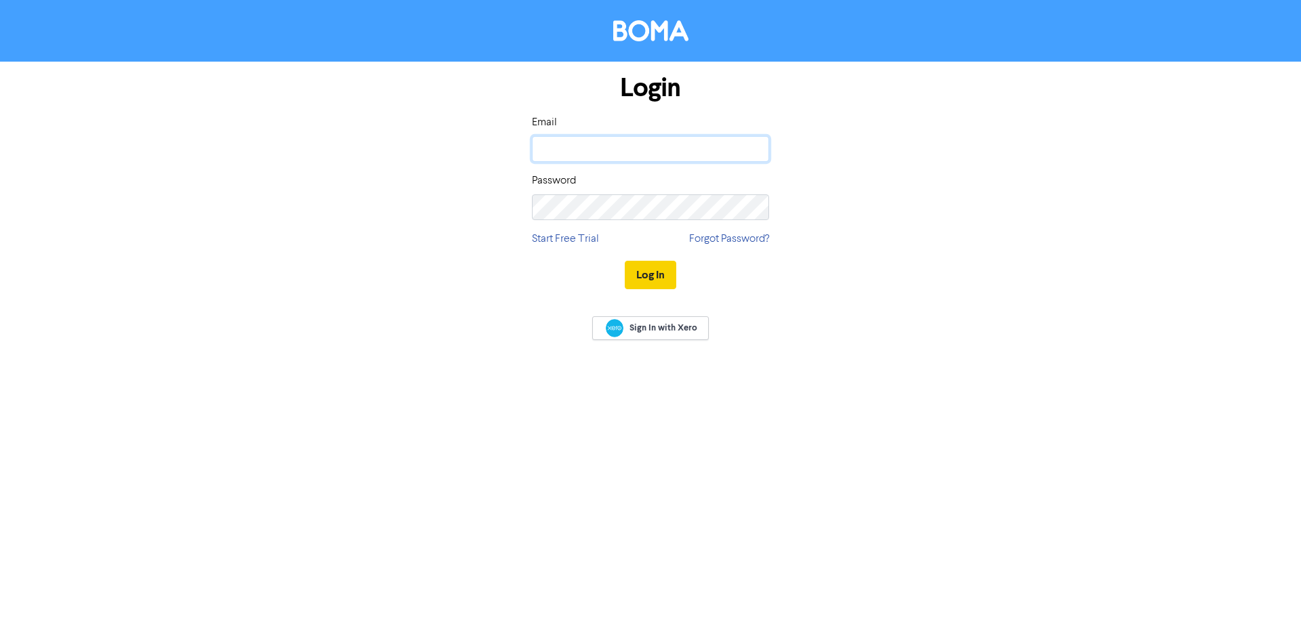
type input "[PERSON_NAME][EMAIL_ADDRESS][DOMAIN_NAME]"
click at [655, 274] on button "Log In" at bounding box center [651, 275] width 52 height 28
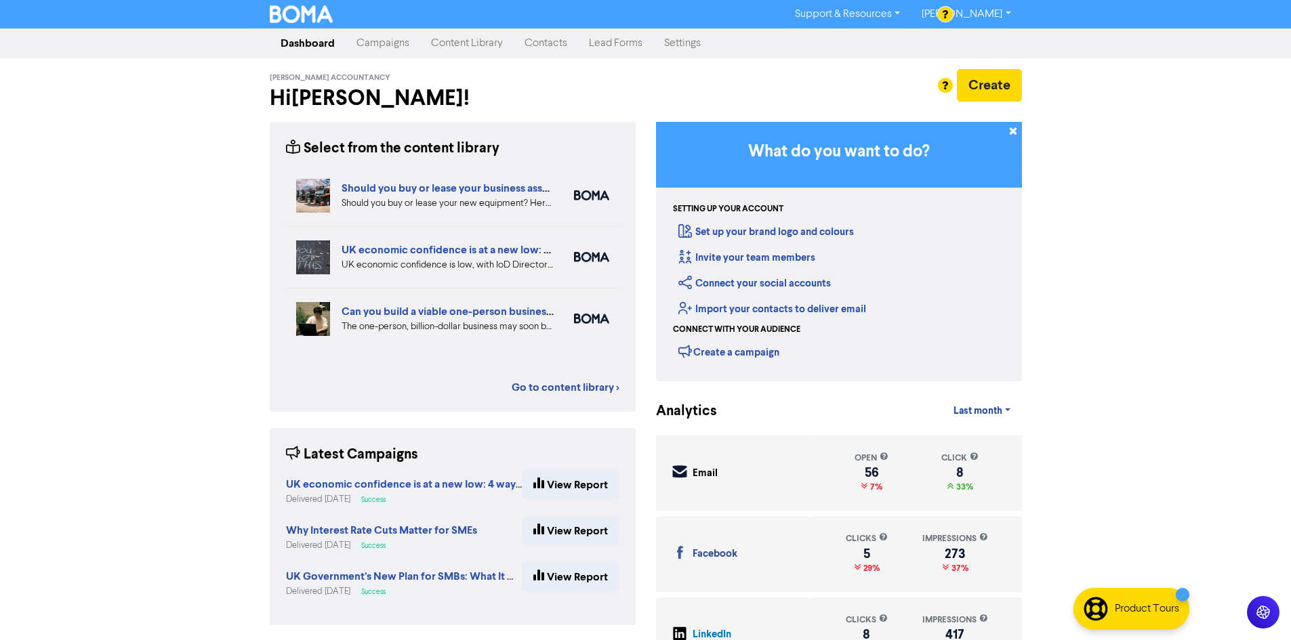
click at [459, 46] on link "Content Library" at bounding box center [467, 43] width 94 height 27
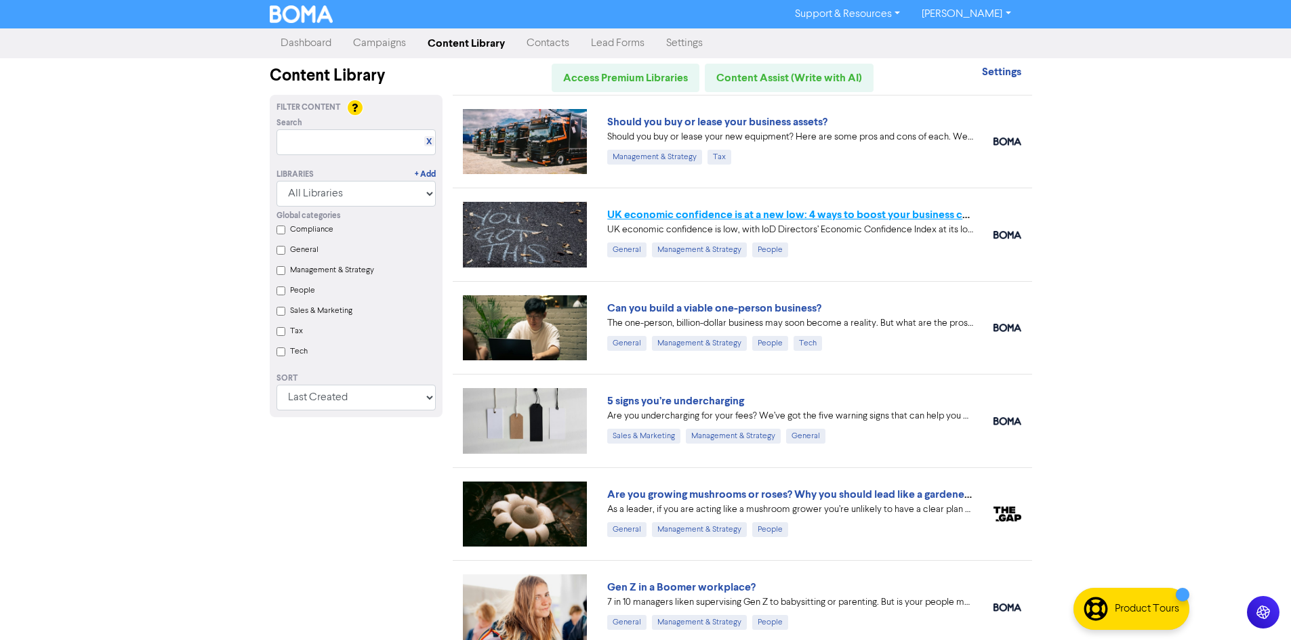
click at [733, 213] on link "UK economic confidence is at a new low: 4 ways to boost your business confidence" at bounding box center [810, 215] width 406 height 14
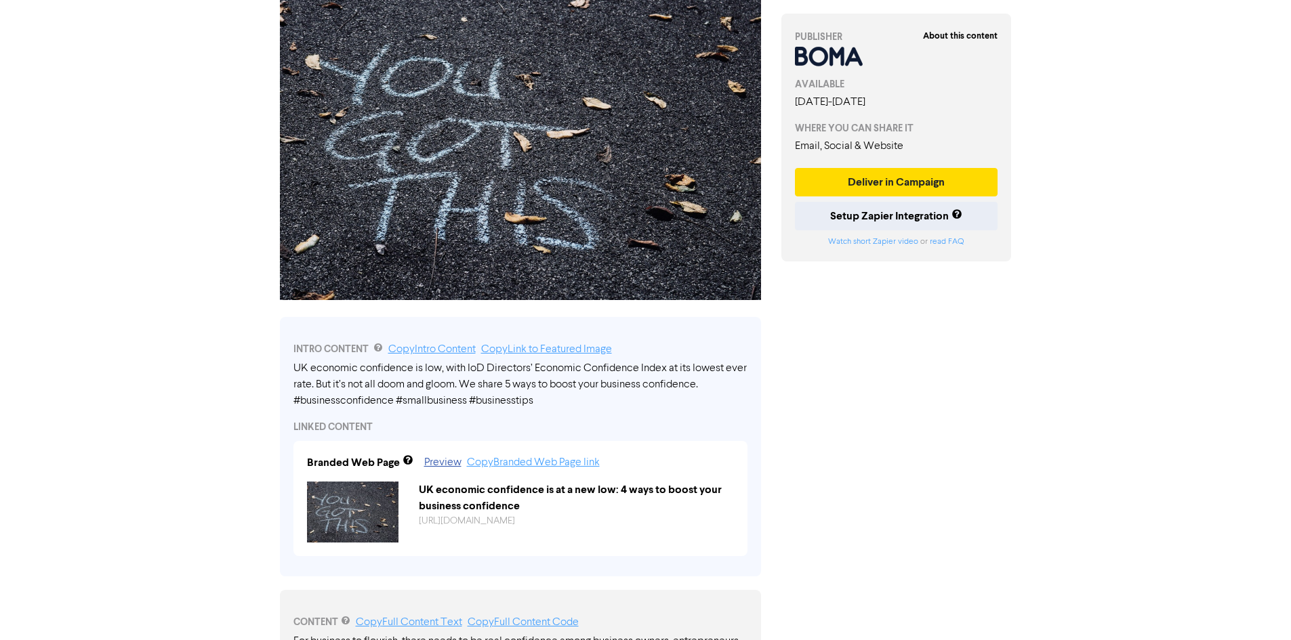
scroll to position [231, 0]
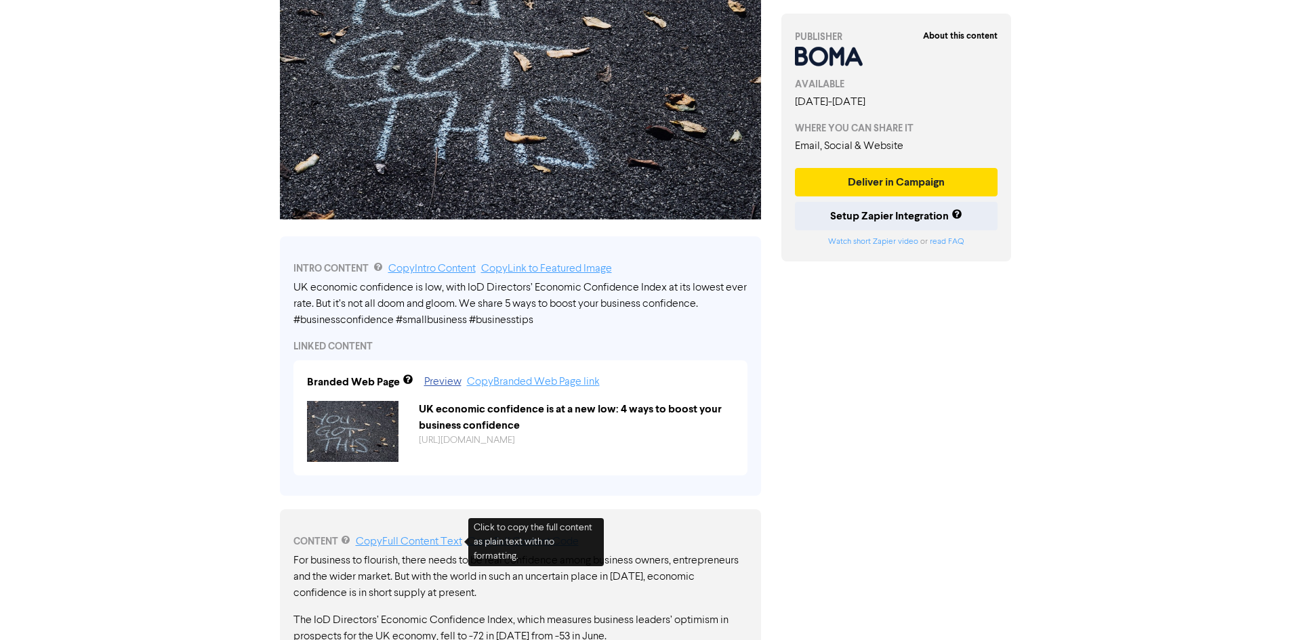
click at [403, 547] on link "Copy Full Content Text" at bounding box center [409, 542] width 106 height 11
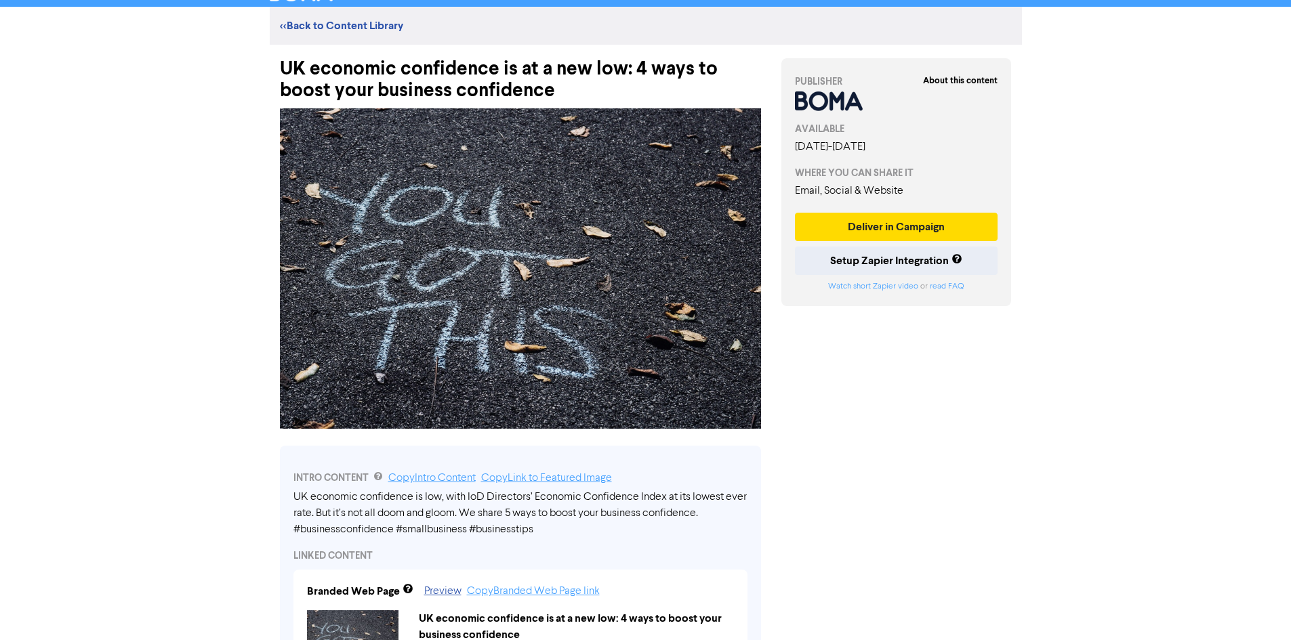
scroll to position [0, 0]
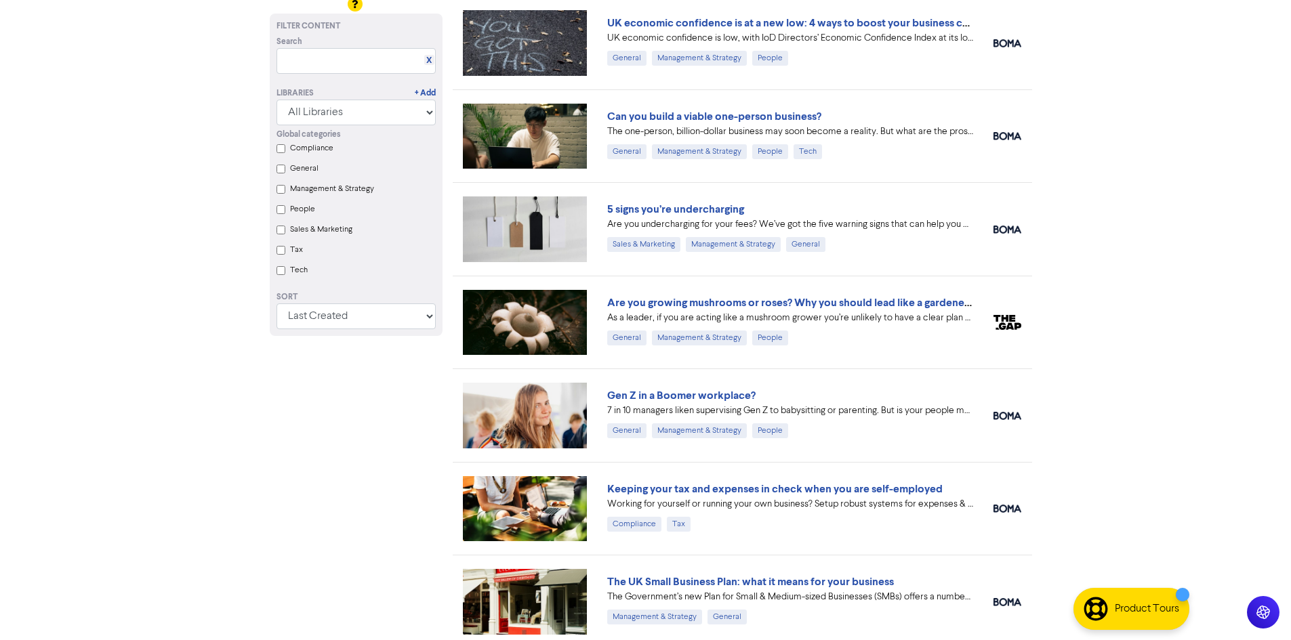
scroll to position [218, 0]
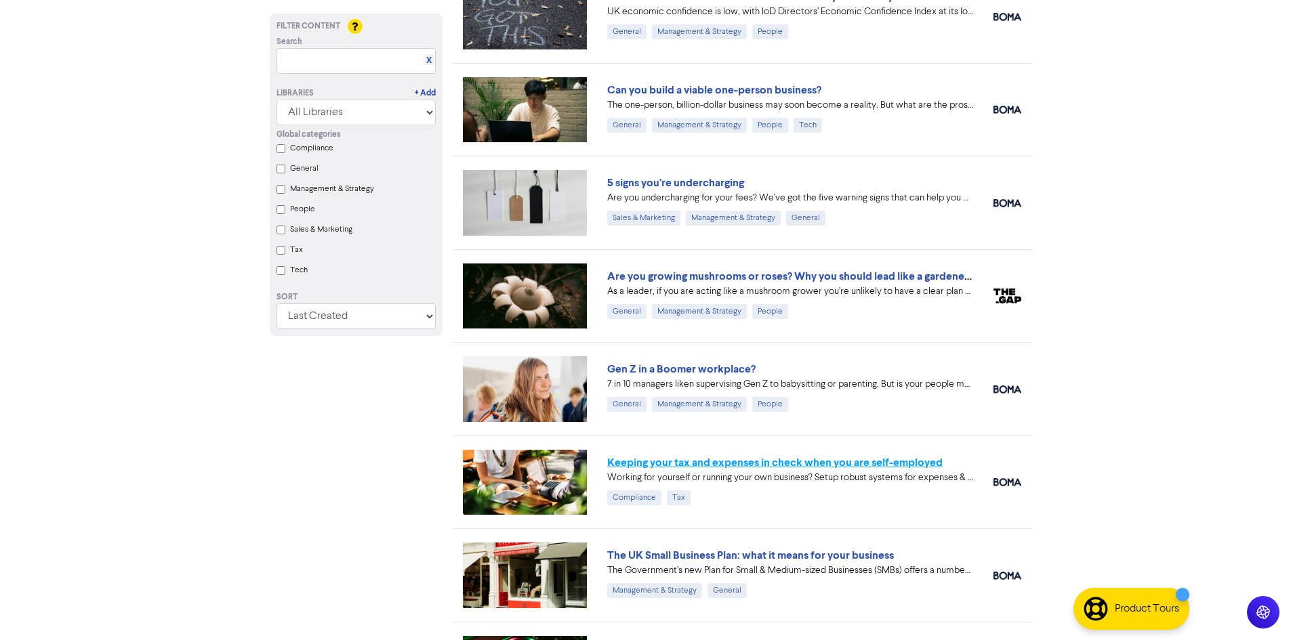
click at [855, 466] on link "Keeping your tax and expenses in check when you are self-employed" at bounding box center [774, 463] width 335 height 14
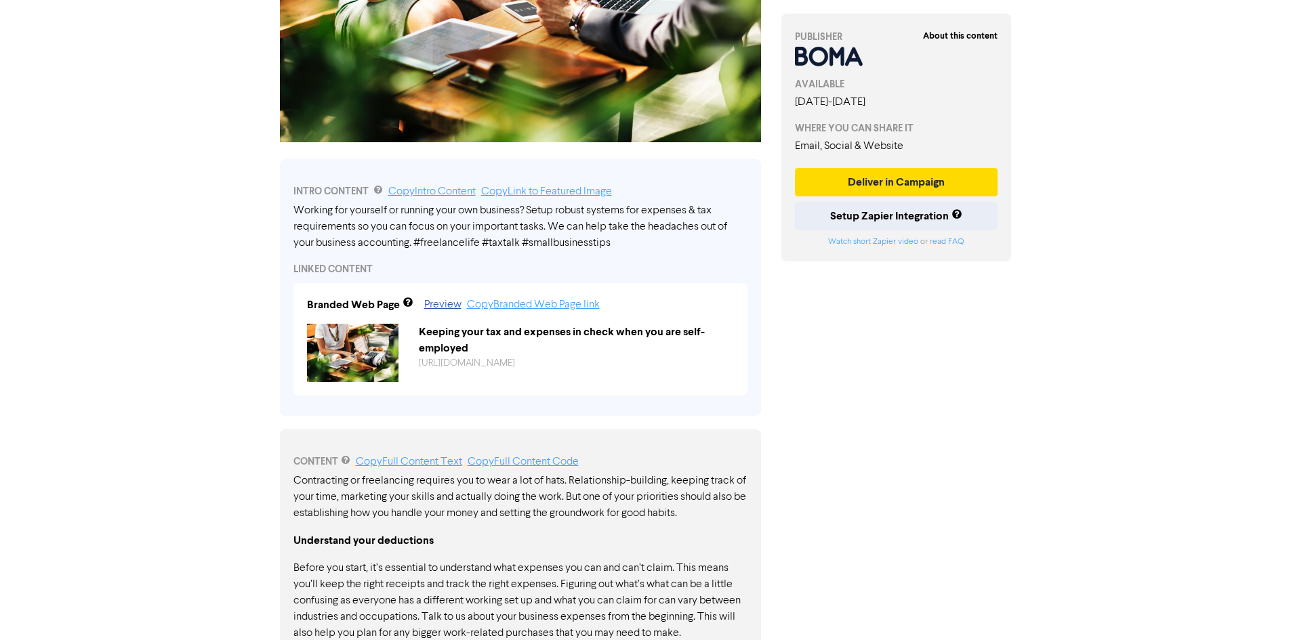
scroll to position [309, 0]
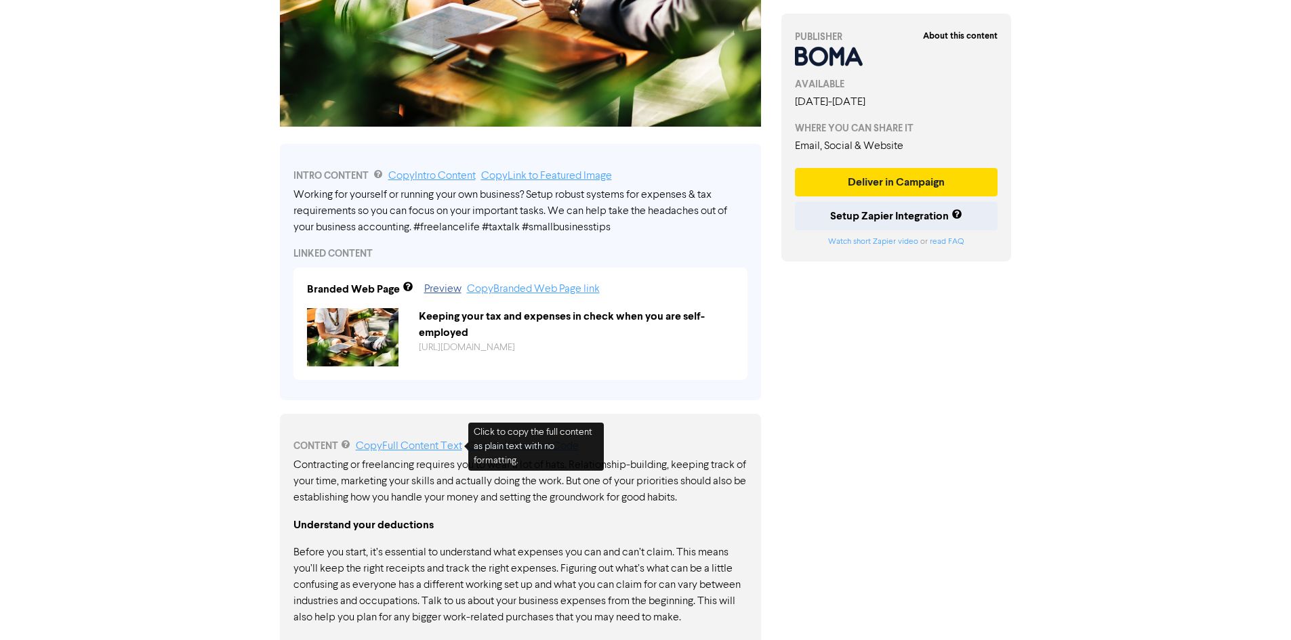
click at [398, 448] on link "Copy Full Content Text" at bounding box center [409, 446] width 106 height 11
click at [427, 445] on link "Copy Full Content Text" at bounding box center [409, 446] width 106 height 11
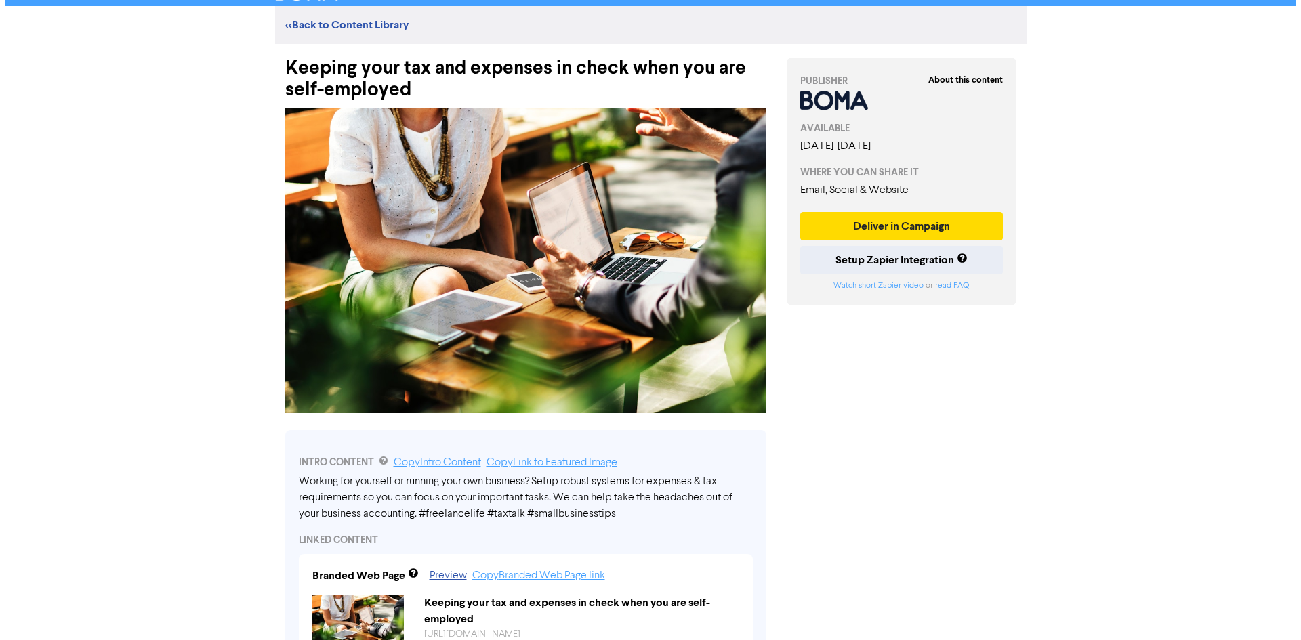
scroll to position [0, 0]
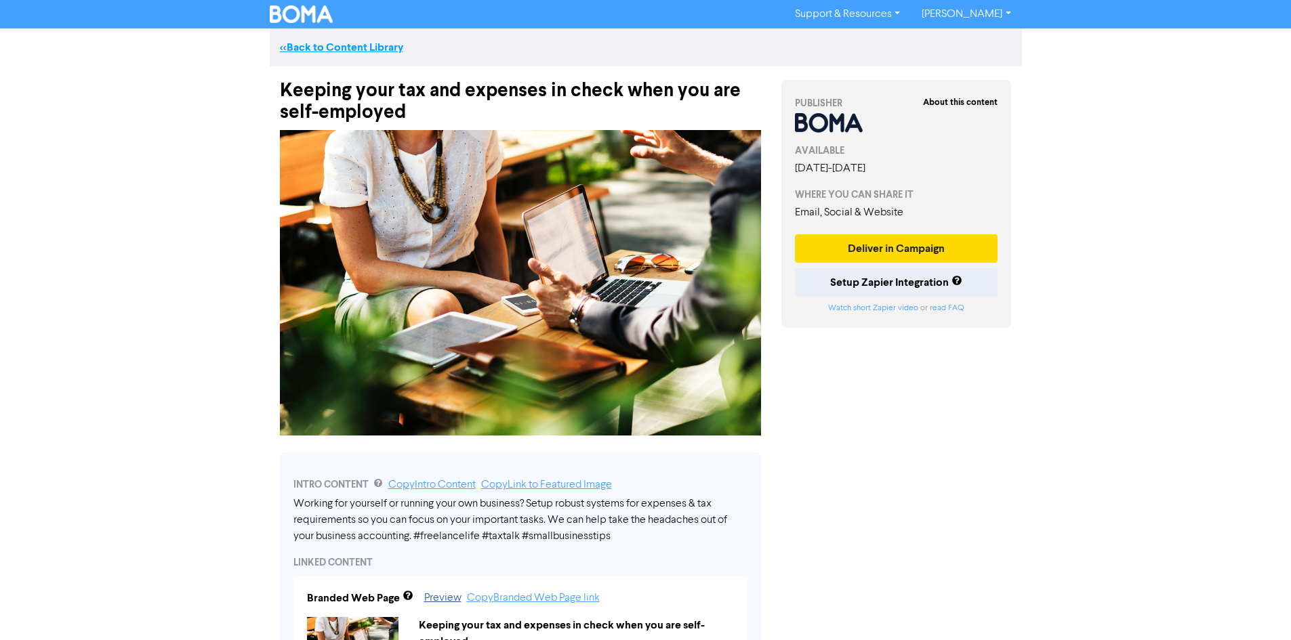
click at [356, 48] on link "<< Back to Content Library" at bounding box center [341, 48] width 123 height 14
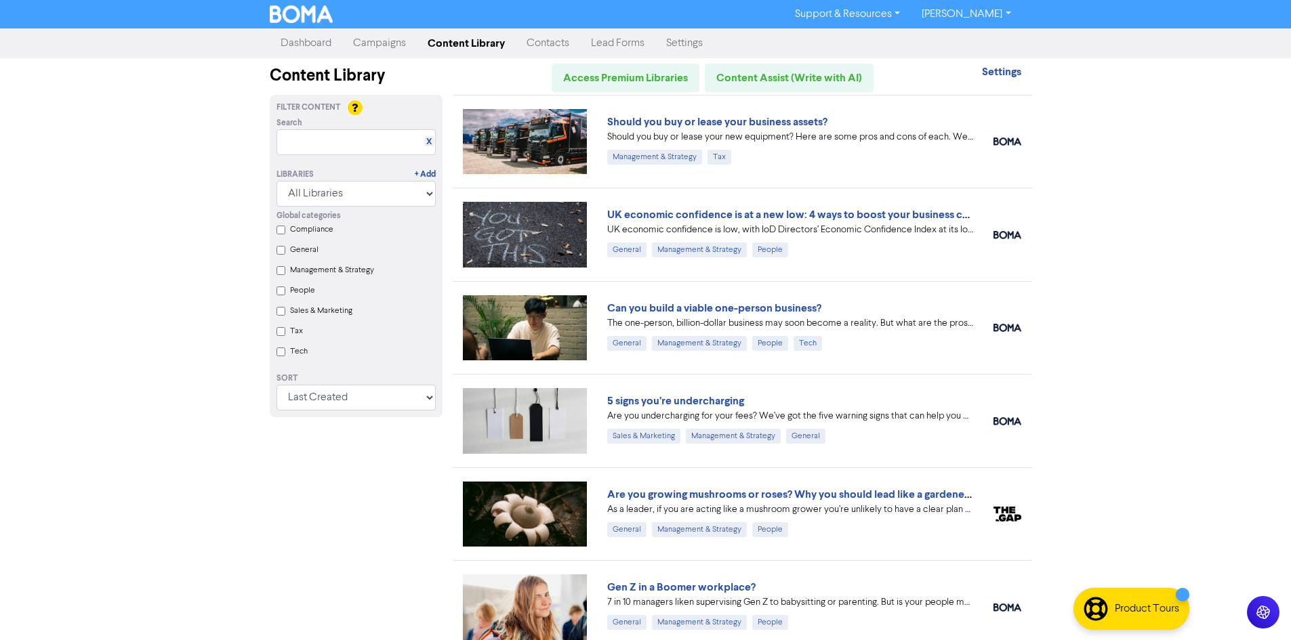
click at [368, 45] on link "Campaigns" at bounding box center [379, 43] width 75 height 27
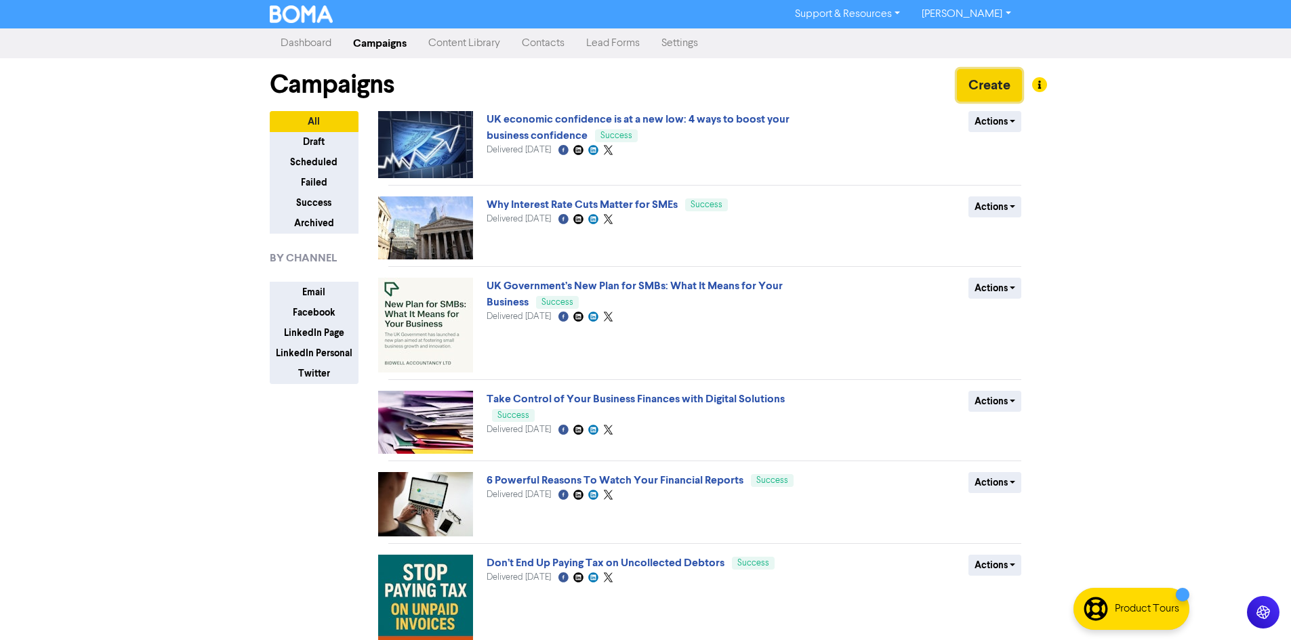
click at [1001, 85] on button "Create" at bounding box center [989, 85] width 65 height 33
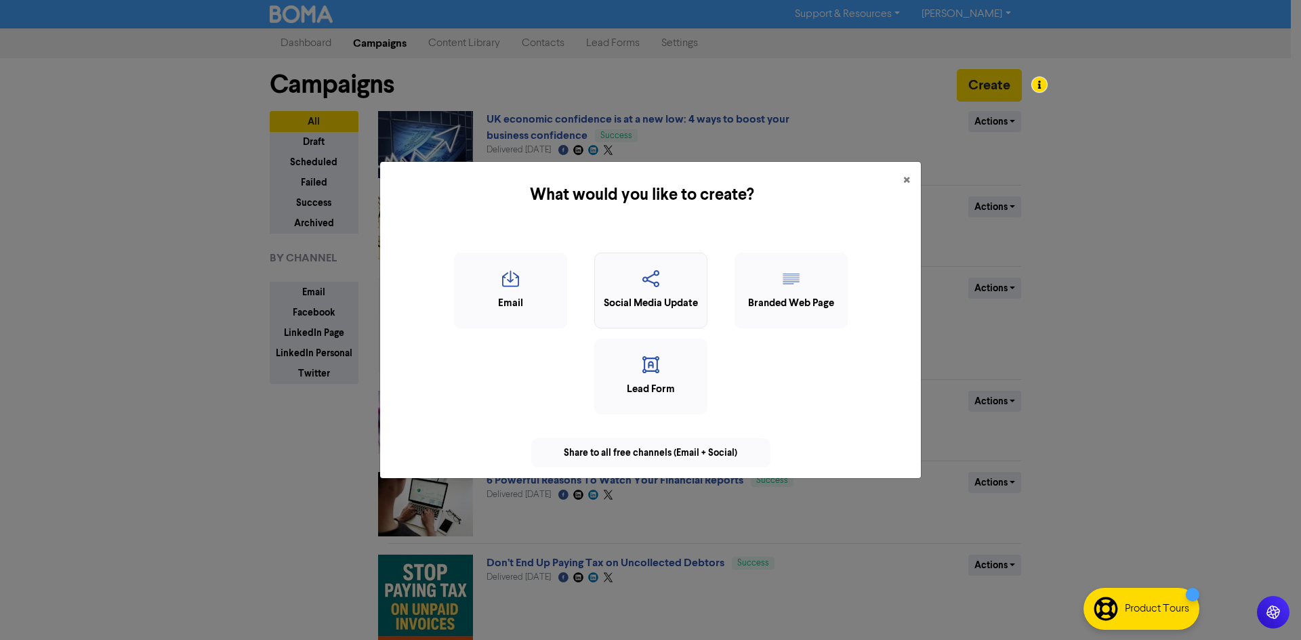
click at [632, 292] on icon "button" at bounding box center [651, 283] width 98 height 26
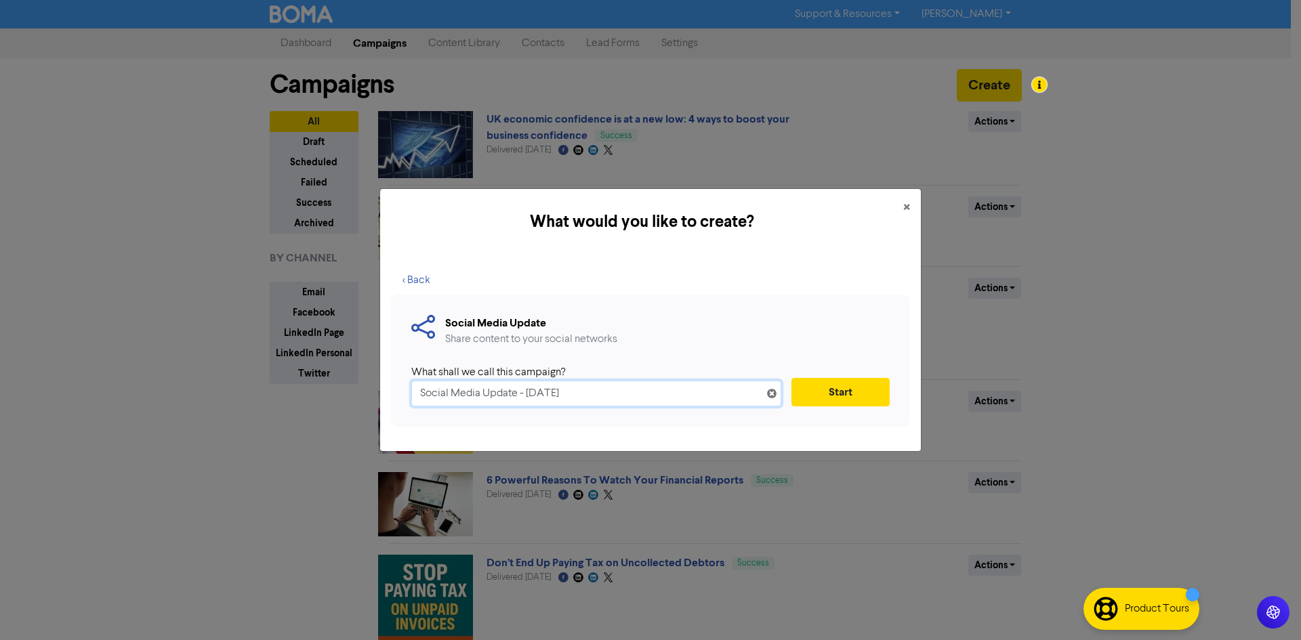
drag, startPoint x: 607, startPoint y: 398, endPoint x: 418, endPoint y: 413, distance: 189.0
click at [418, 413] on div "Social Media Update Share content to your social networks What shall we call th…" at bounding box center [650, 361] width 519 height 132
paste input "[URL][DOMAIN_NAME]"
type input "[URL][DOMAIN_NAME]"
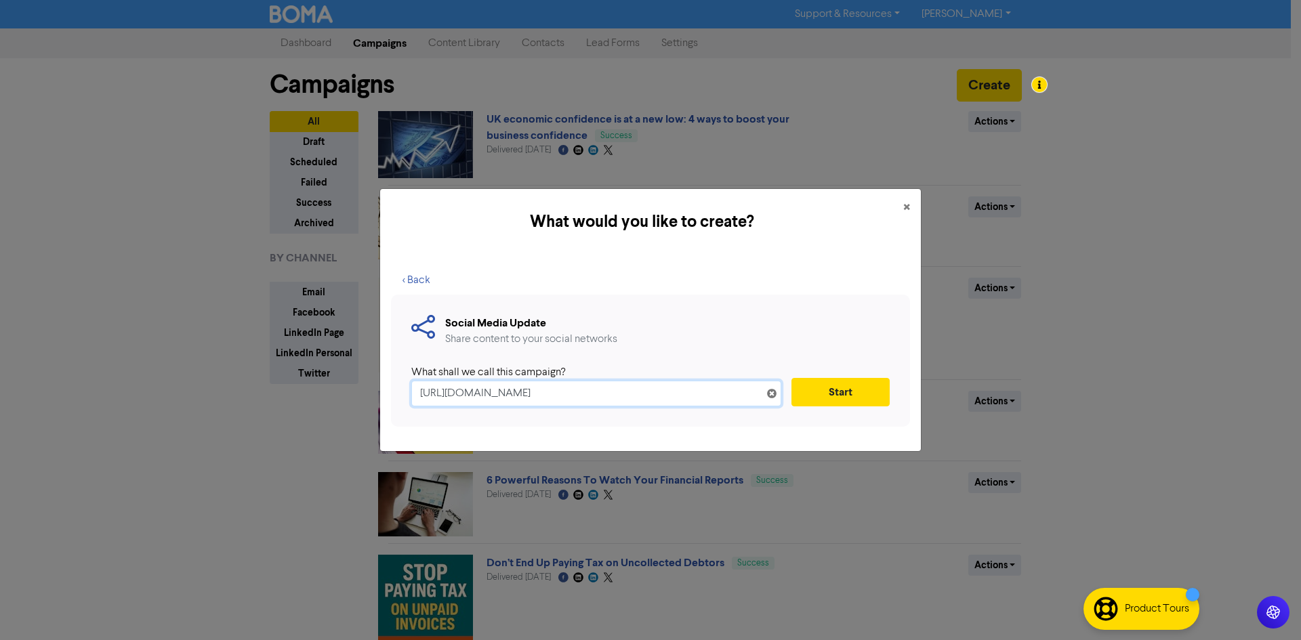
scroll to position [0, 0]
click at [773, 394] on icon at bounding box center [771, 396] width 11 height 11
click at [713, 391] on input "text" at bounding box center [596, 394] width 370 height 26
paste input "Freelancer & Contractor Accountants in [PERSON_NAME][GEOGRAPHIC_DATA] | [PERSON…"
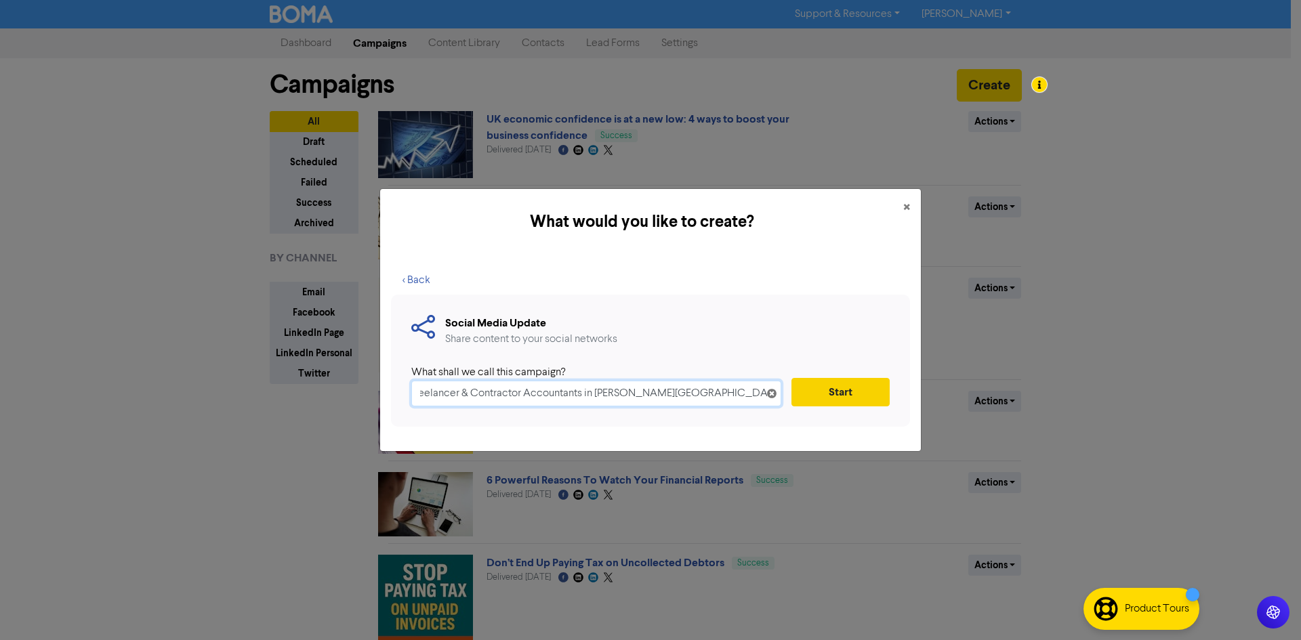
type input "Freelancer & Contractor Accountants in [PERSON_NAME][GEOGRAPHIC_DATA] | [PERSON…"
click at [852, 399] on button "Start" at bounding box center [841, 392] width 98 height 28
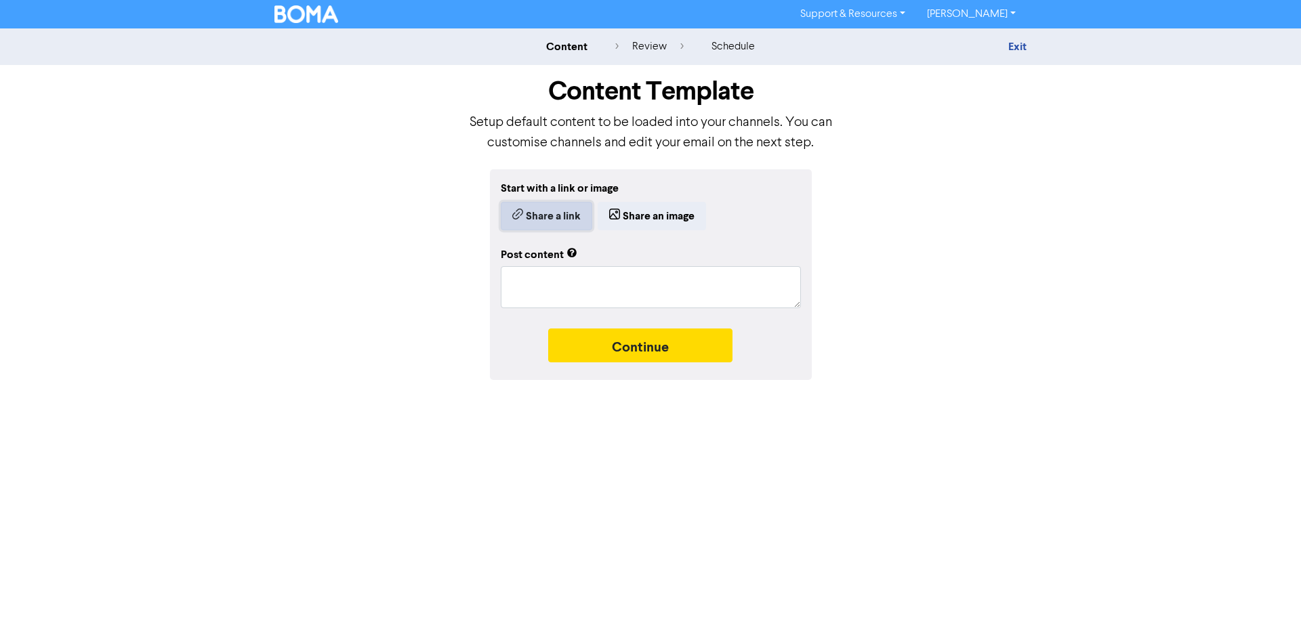
click at [566, 223] on button "Share a link" at bounding box center [546, 216] width 91 height 28
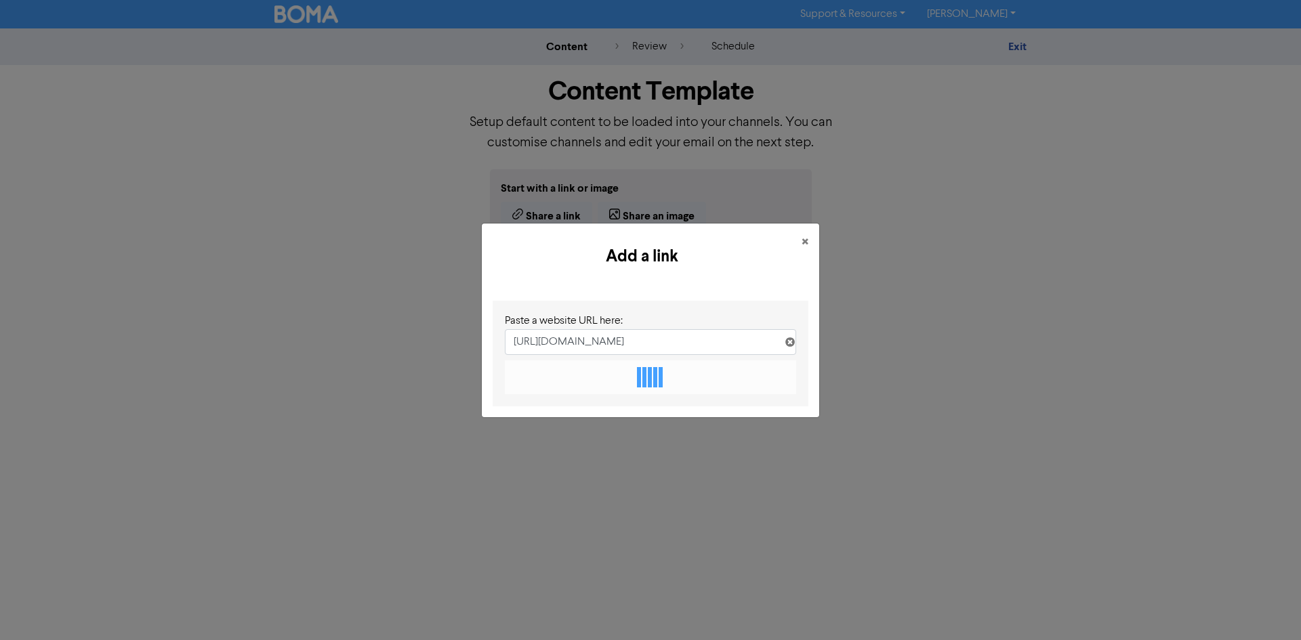
scroll to position [0, 294]
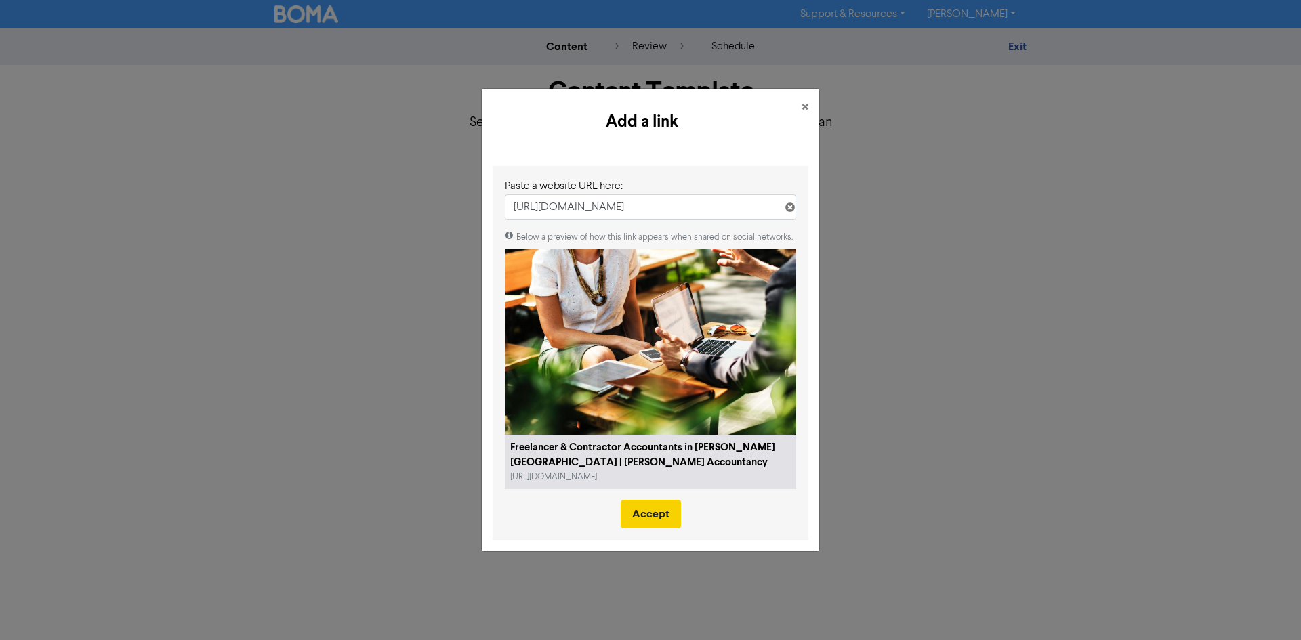
type input "[URL][DOMAIN_NAME]"
click at [647, 505] on button "Accept" at bounding box center [651, 514] width 60 height 28
type textarea "x"
type textarea "[PERSON_NAME] Accountancy helps freelancers & contractors in [PERSON_NAME][GEOG…"
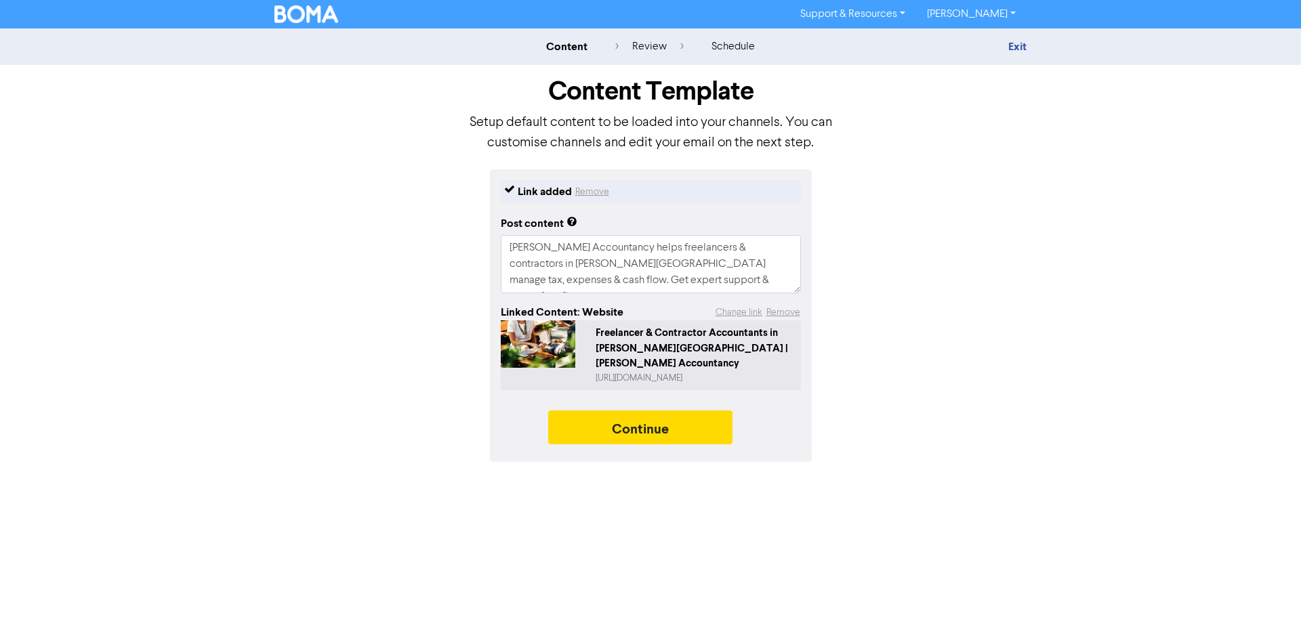
drag, startPoint x: 615, startPoint y: 417, endPoint x: 535, endPoint y: 498, distance: 114.1
click at [535, 498] on div "Support & Resources Video Tutorials FAQ & Guides Marketing Education [PERSON_NA…" at bounding box center [650, 320] width 1301 height 640
click at [606, 417] on button "Continue" at bounding box center [640, 428] width 184 height 34
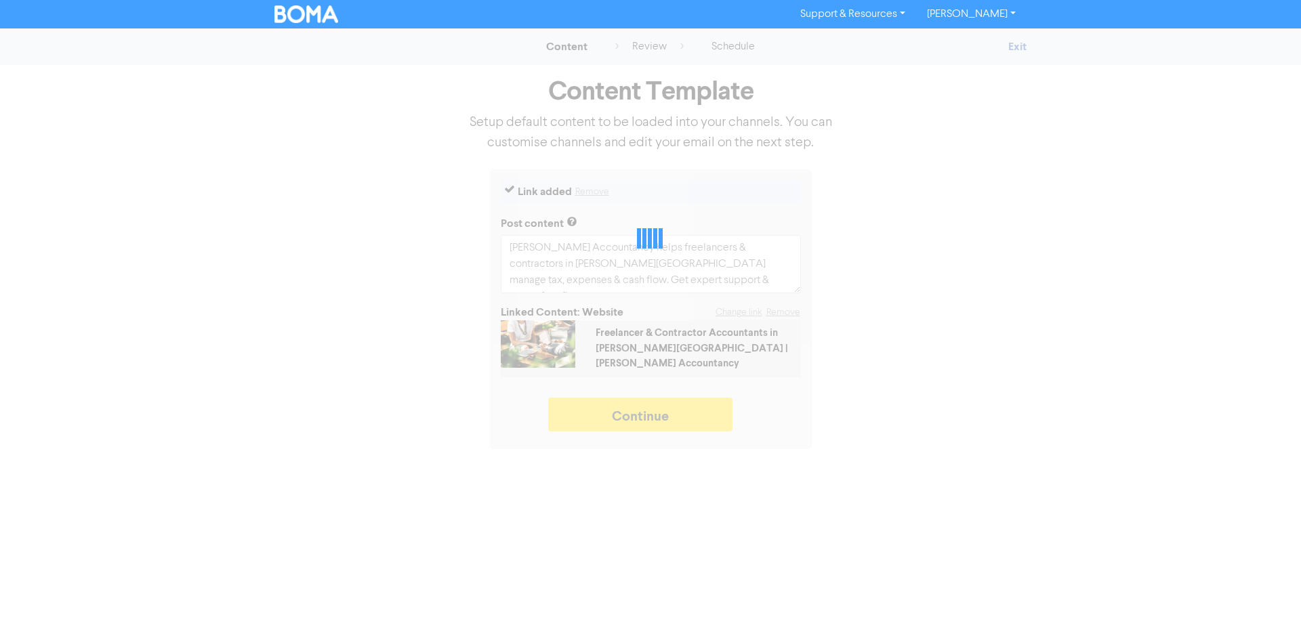
type textarea "x"
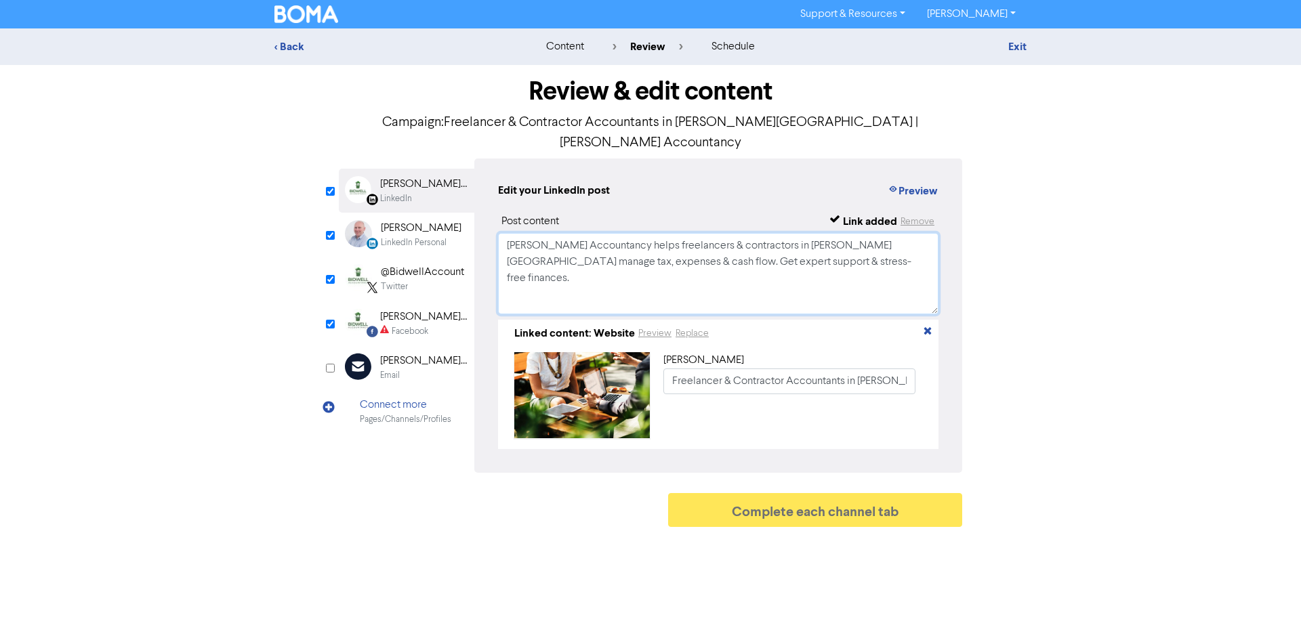
drag, startPoint x: 815, startPoint y: 244, endPoint x: 495, endPoint y: 190, distance: 325.0
click at [495, 190] on div "Edit your LinkedIn post Preview Post content Link added Remove [PERSON_NAME] Ac…" at bounding box center [718, 316] width 488 height 314
paste textarea "Running your own business as a contractor or freelancer means wearing many hats…"
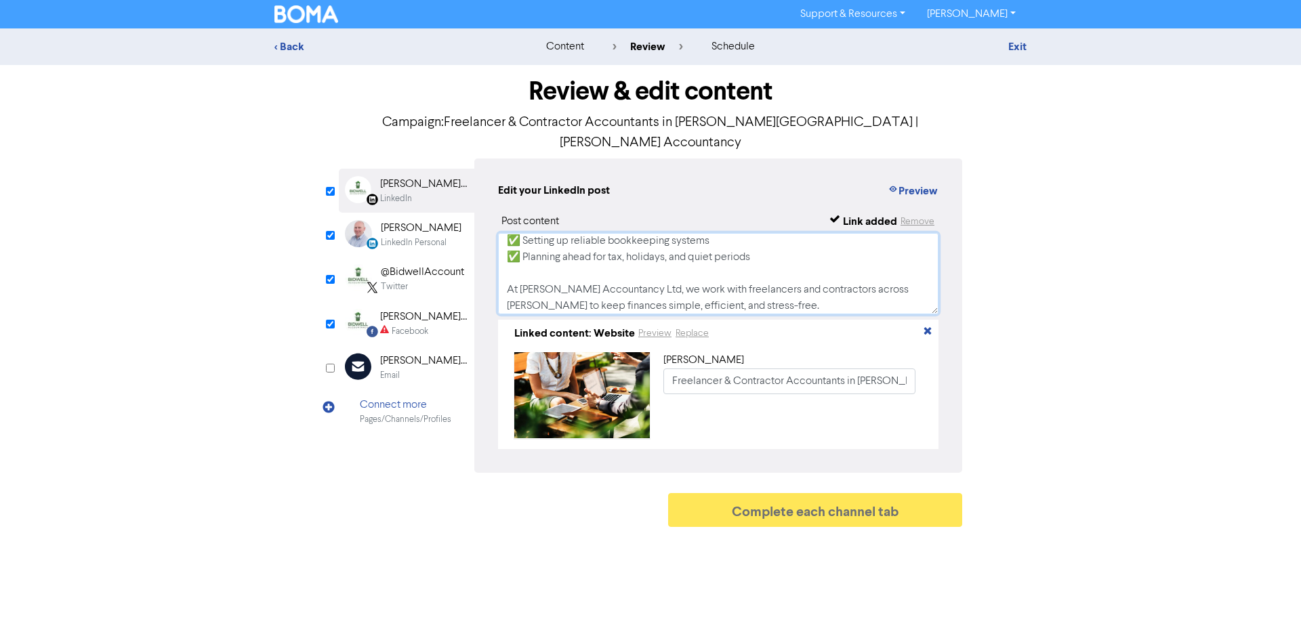
type textarea "Running your own business as a contractor or freelancer means wearing many hats…"
click at [402, 220] on div "[PERSON_NAME]" at bounding box center [421, 228] width 81 height 16
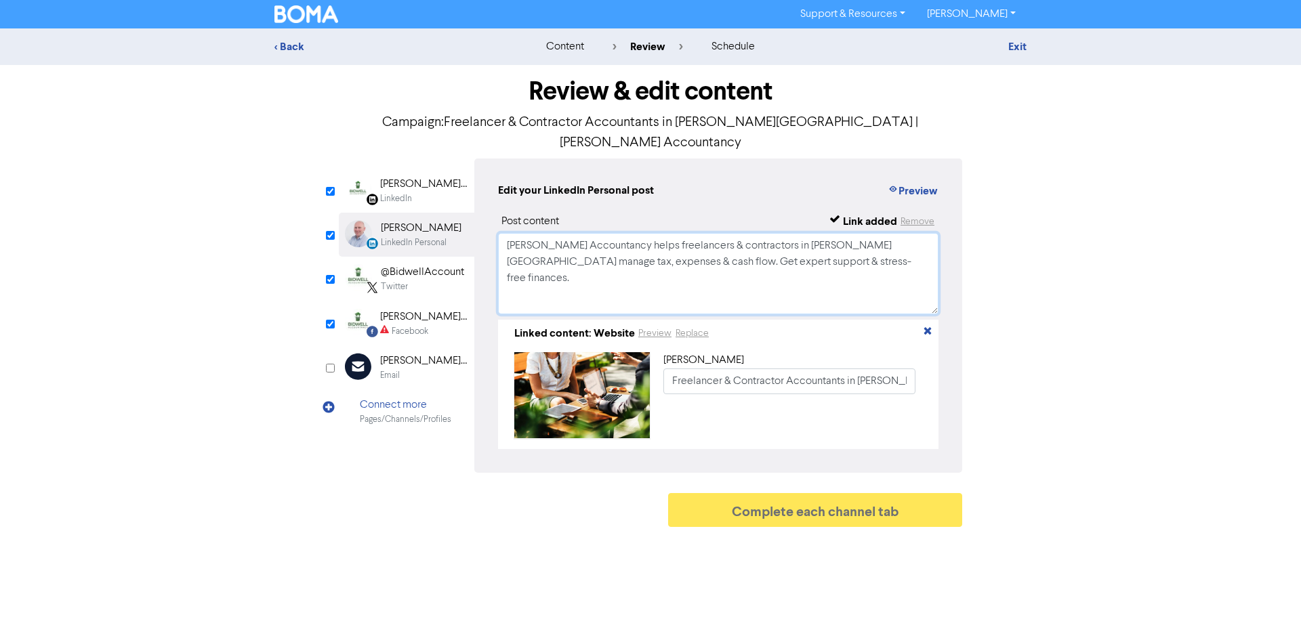
drag, startPoint x: 508, startPoint y: 228, endPoint x: 897, endPoint y: 300, distance: 396.1
click at [897, 300] on div "Post content Link added Remove [PERSON_NAME] Accountancy helps freelancers & co…" at bounding box center [718, 331] width 441 height 236
paste textarea "Running your own business as a contractor or freelancer means wearing many hats…"
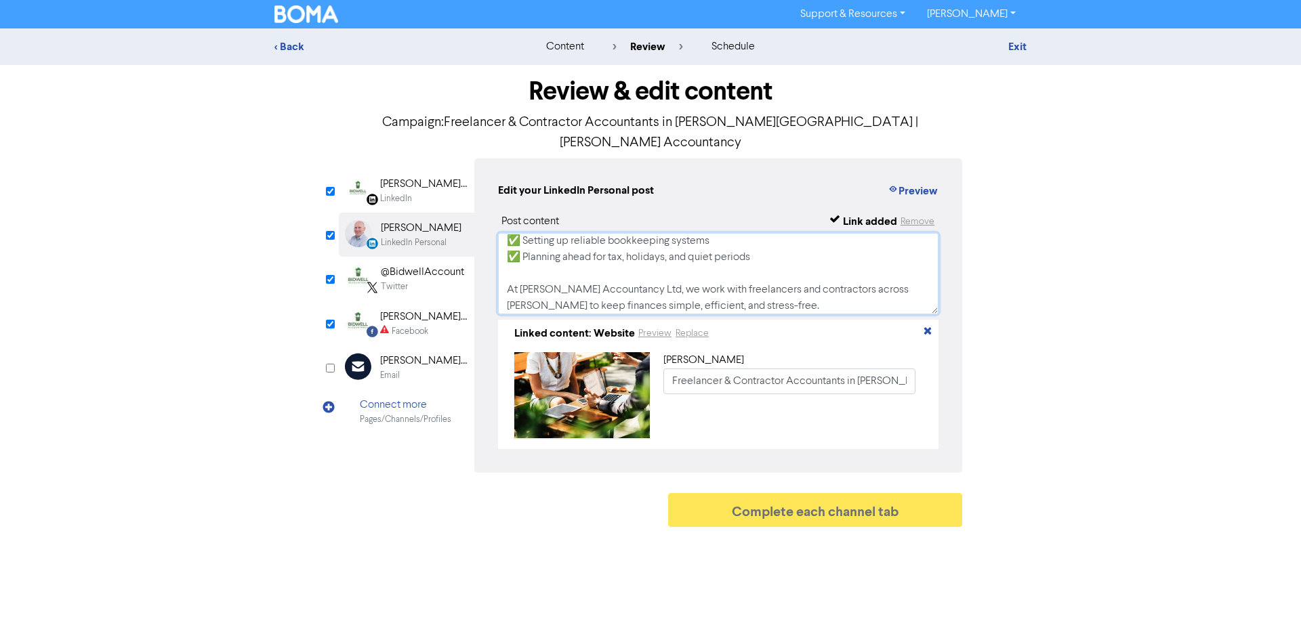
type textarea "Running your own business as a contractor or freelancer means wearing many hats…"
click at [394, 281] on div "Twitter" at bounding box center [394, 287] width 27 height 13
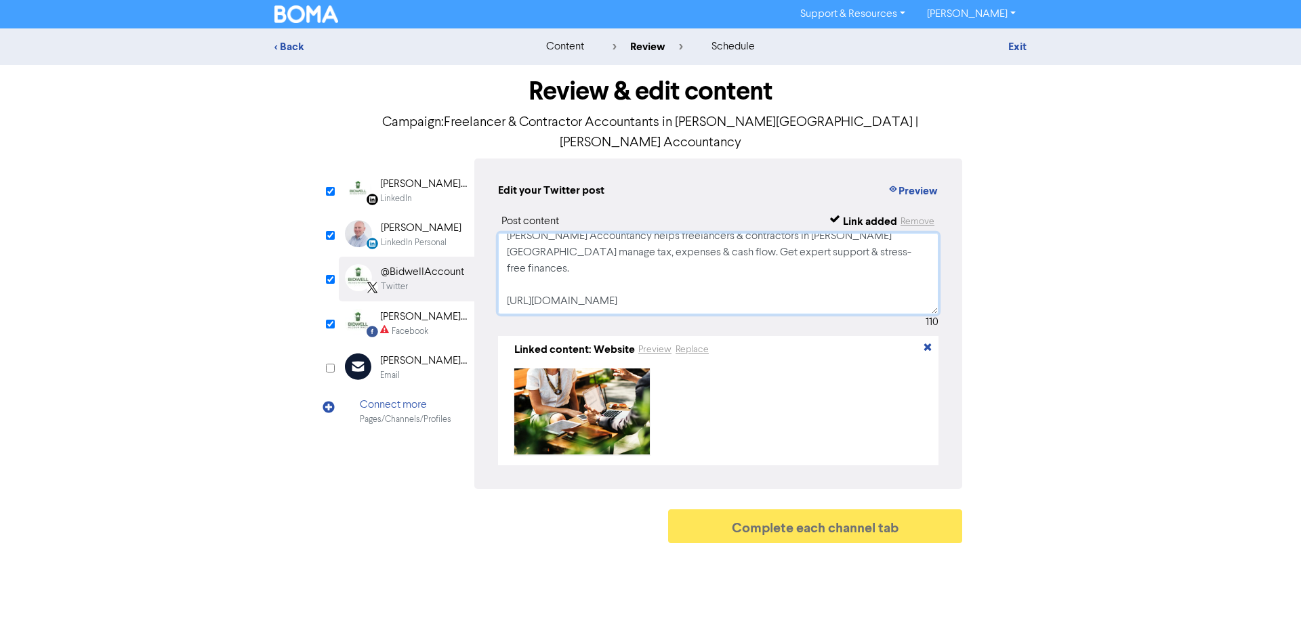
drag, startPoint x: 507, startPoint y: 226, endPoint x: 749, endPoint y: 319, distance: 259.1
click at [749, 319] on div "Post content Link added Remove [PERSON_NAME] Accountancy helps freelancers & co…" at bounding box center [718, 339] width 441 height 252
paste textarea "📊 Freelancers & contractors: is your money working as hard as you are? Our late…"
type textarea "📊 Freelancers & contractors: is your money working as hard as you are? Our late…"
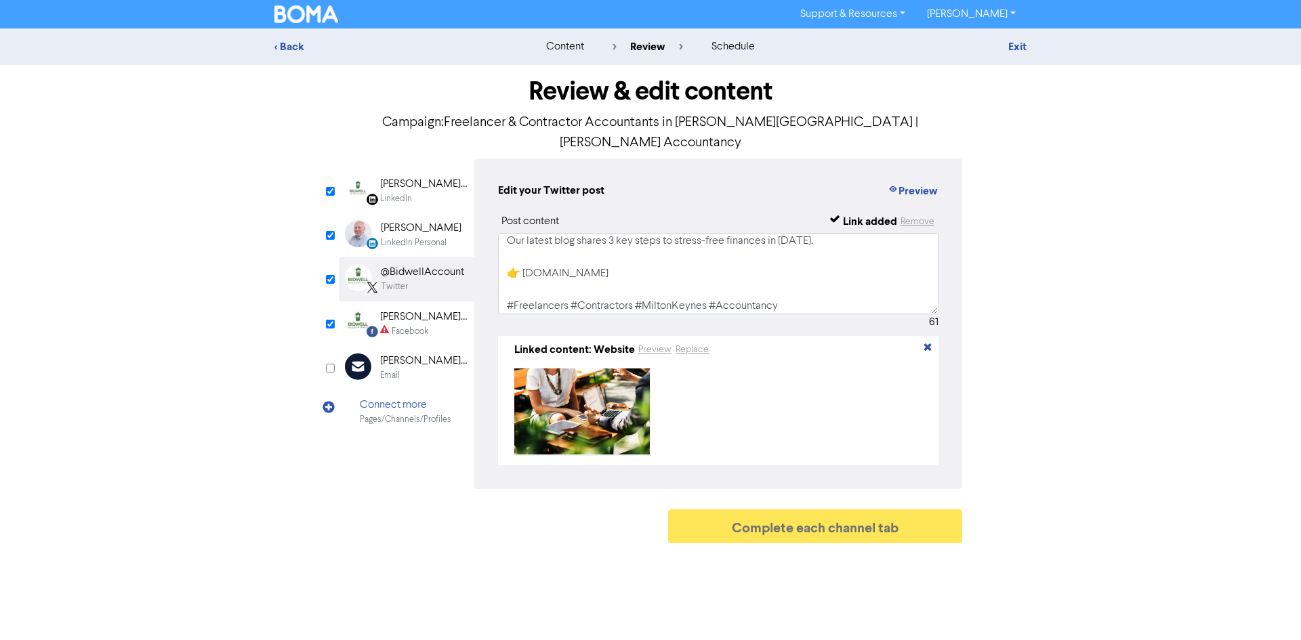
click at [392, 325] on div "Facebook" at bounding box center [410, 331] width 37 height 13
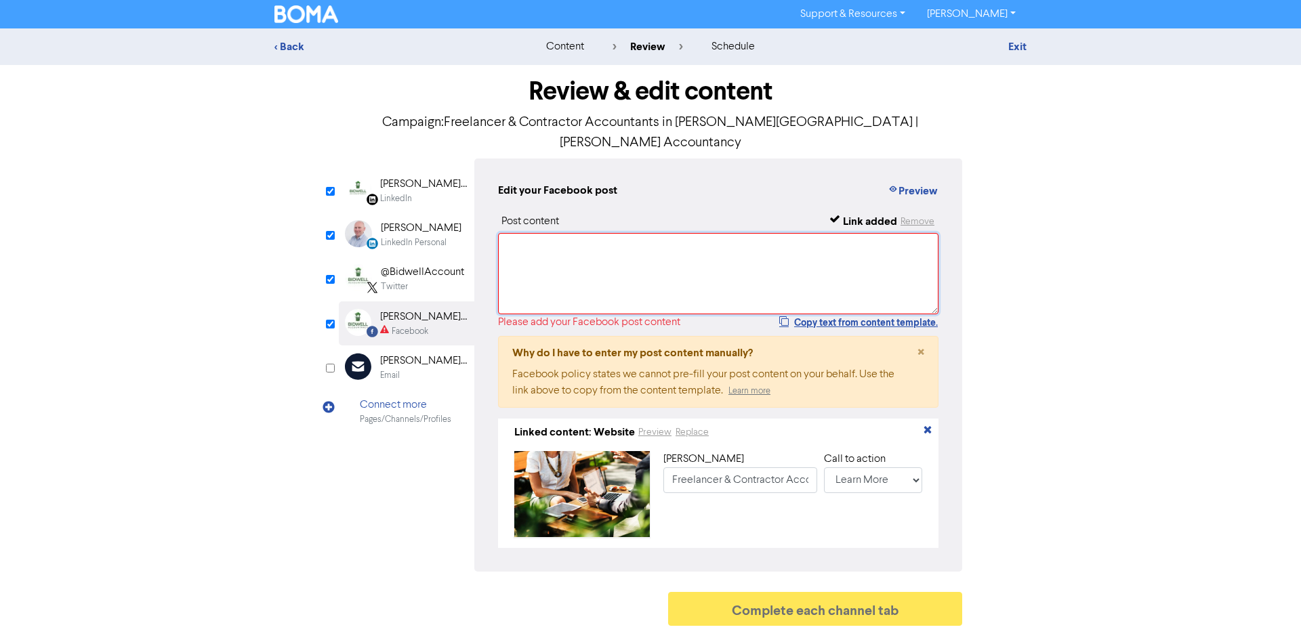
click at [541, 266] on textarea at bounding box center [718, 273] width 441 height 81
paste textarea "💡 Freelancers & contractors – are you confident with your finances? From managi…"
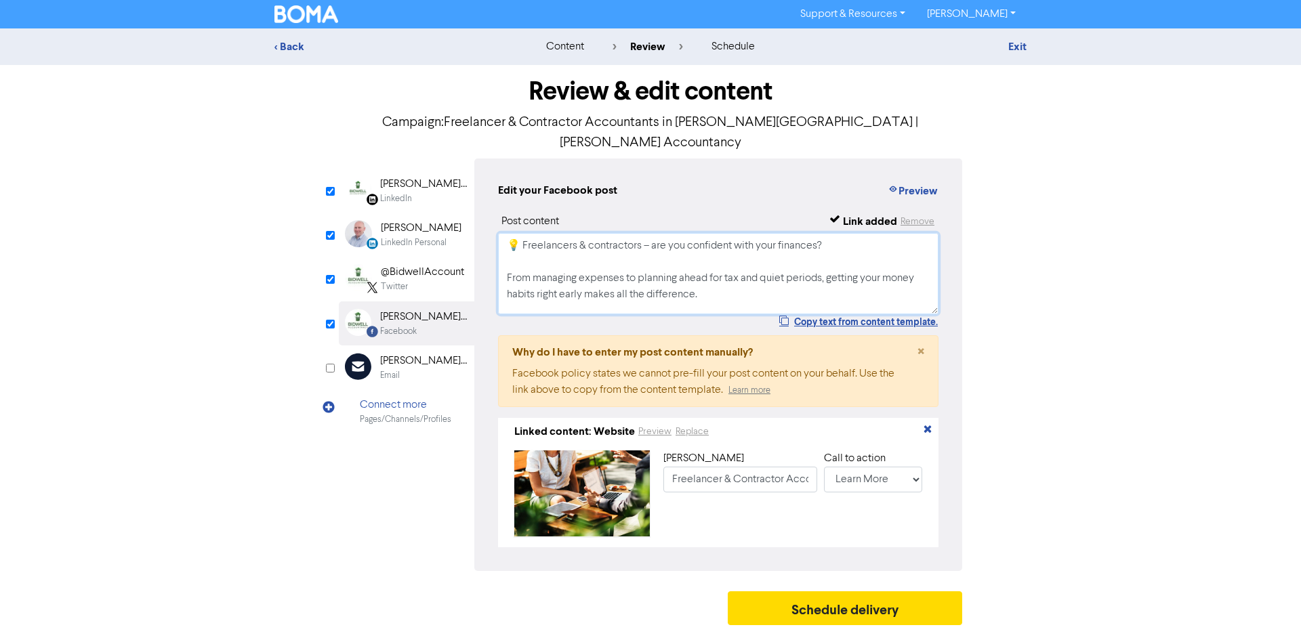
scroll to position [102, 0]
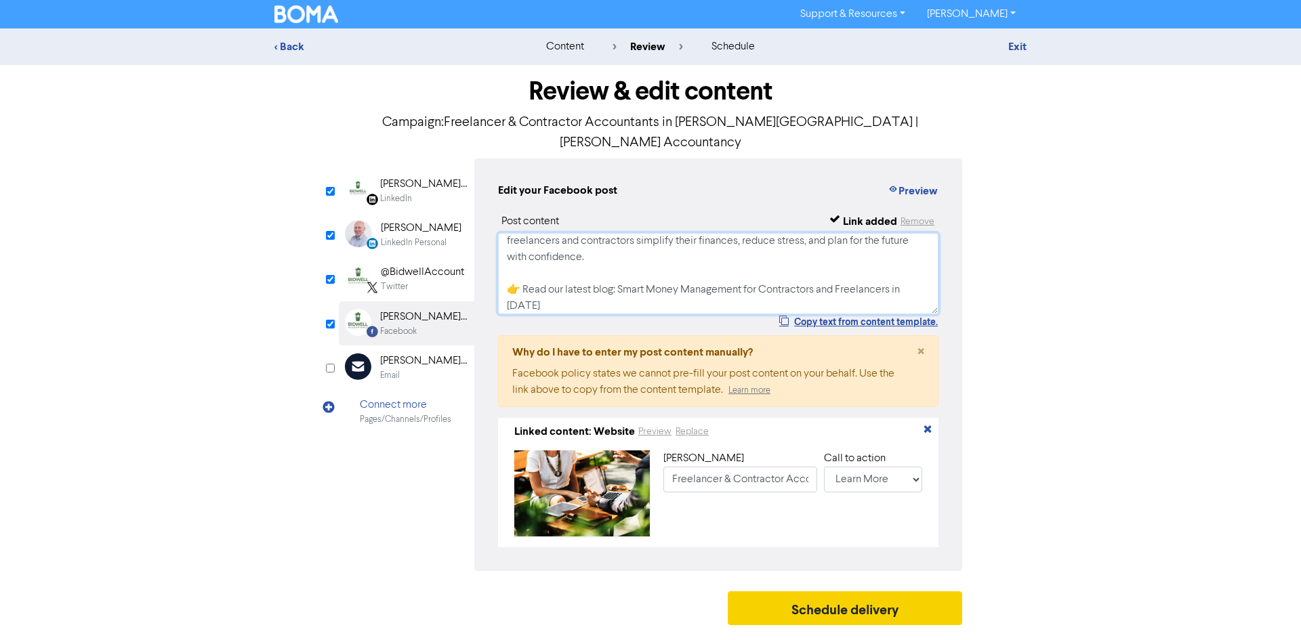
type textarea "💡 Freelancers & contractors – are you confident with your finances? From managi…"
click at [830, 602] on button "Schedule delivery" at bounding box center [845, 609] width 234 height 34
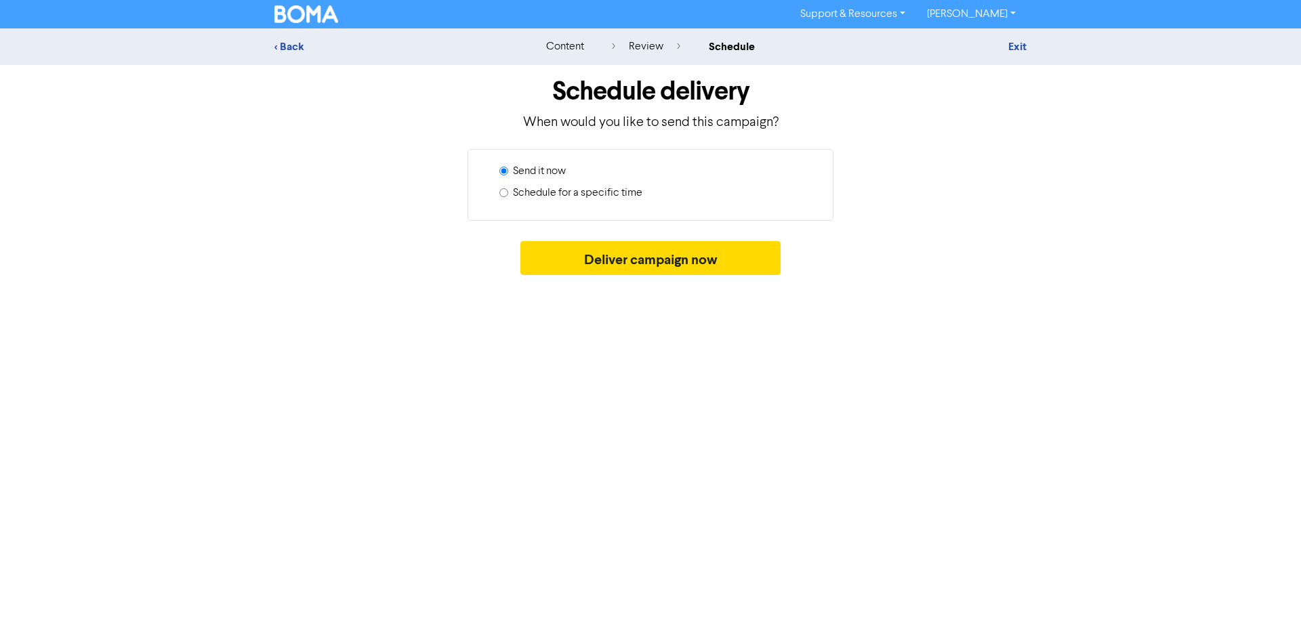
click at [561, 191] on label "Schedule for a specific time" at bounding box center [577, 193] width 129 height 16
click at [508, 191] on input "Schedule for a specific time" at bounding box center [503, 192] width 9 height 9
radio input "true"
radio input "false"
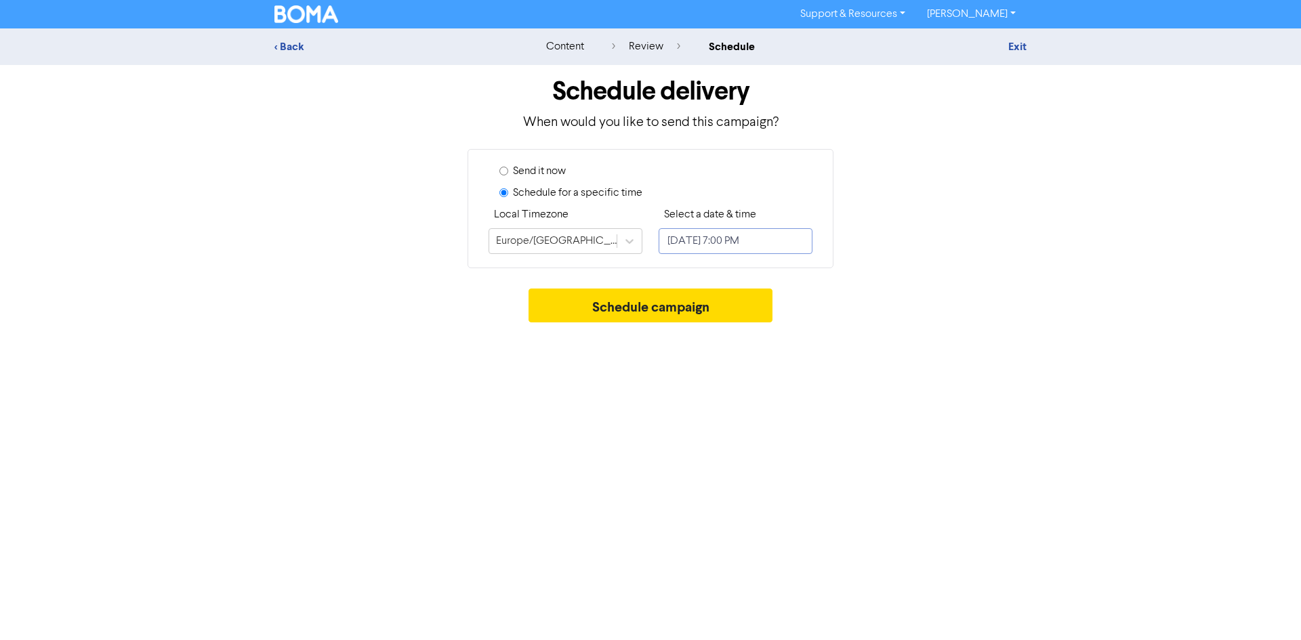
select select "8"
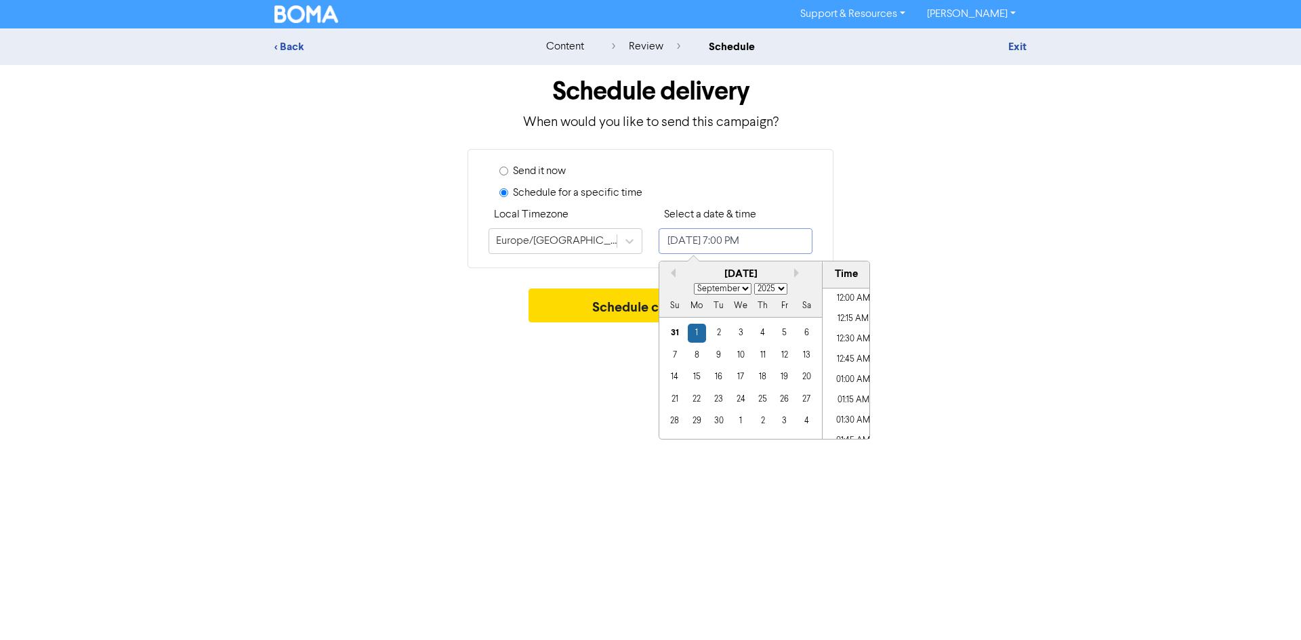
scroll to position [1480, 0]
click at [726, 249] on input "[DATE] 7:00 PM" at bounding box center [736, 241] width 154 height 26
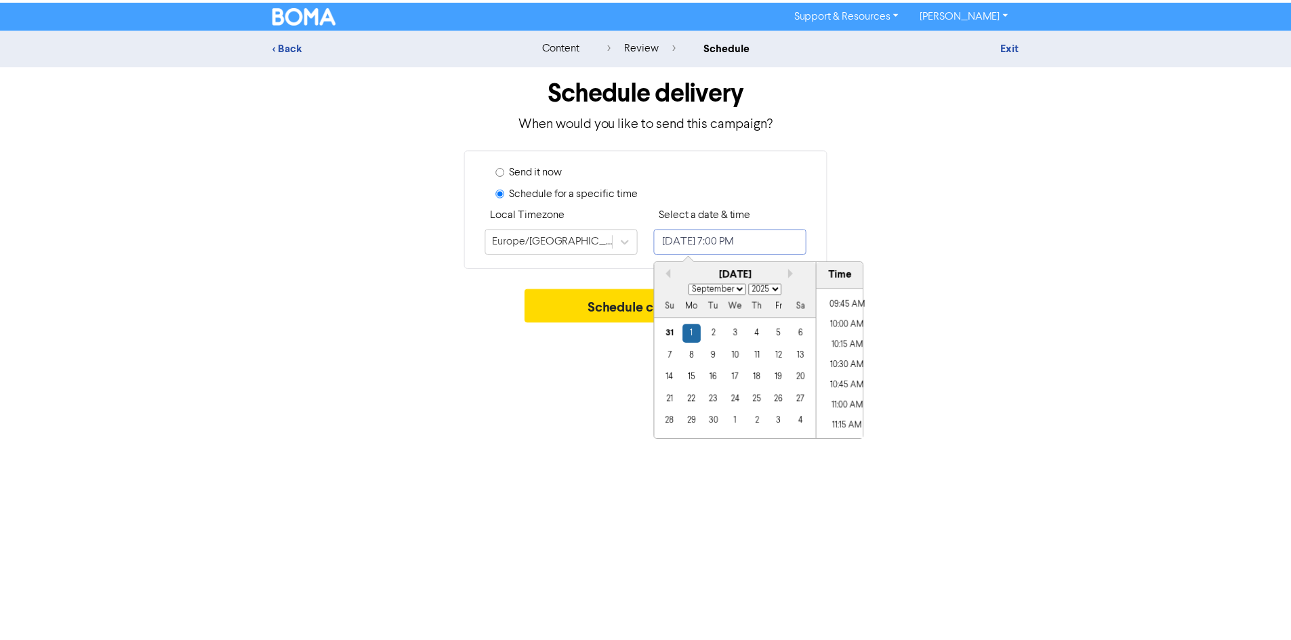
scroll to position [734, 0]
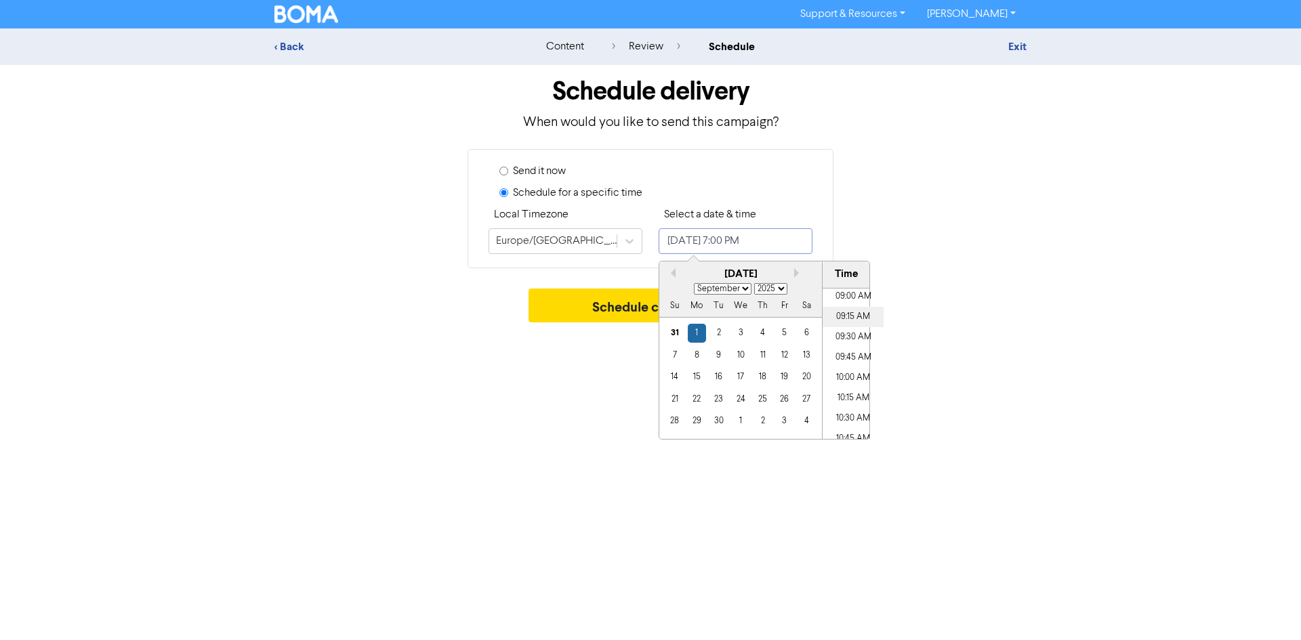
click at [859, 323] on li "09:15 AM" at bounding box center [853, 317] width 61 height 20
type input "[DATE] 9:15 AM"
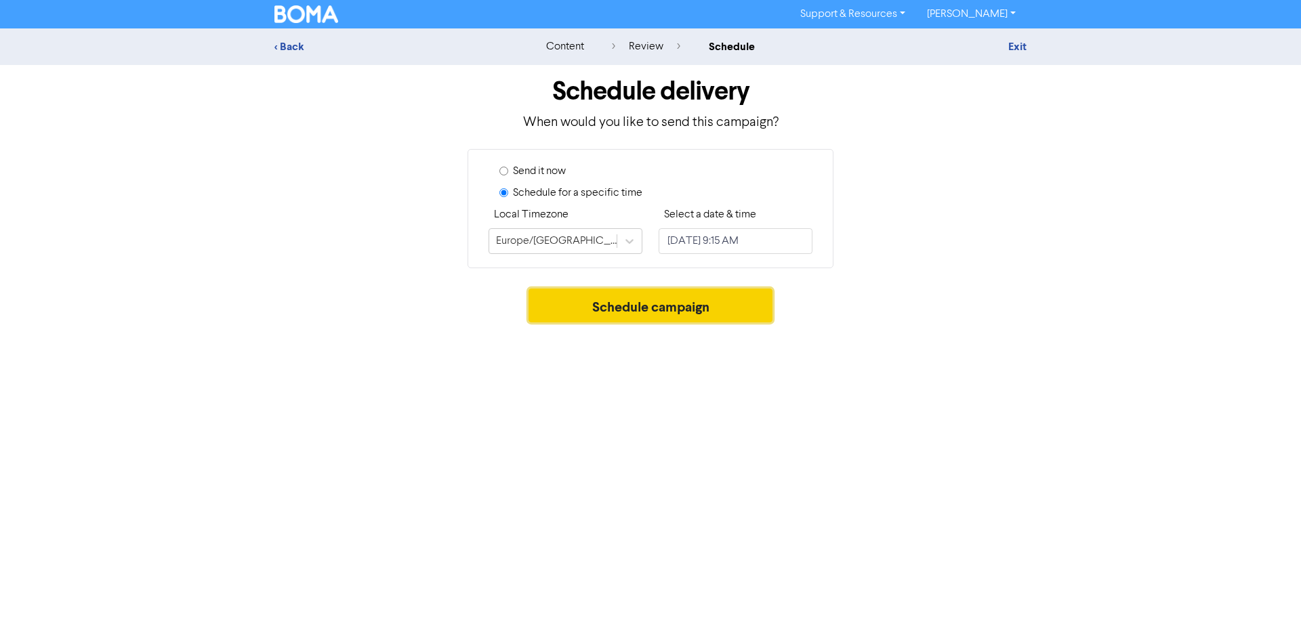
click at [604, 293] on button "Schedule campaign" at bounding box center [651, 306] width 245 height 34
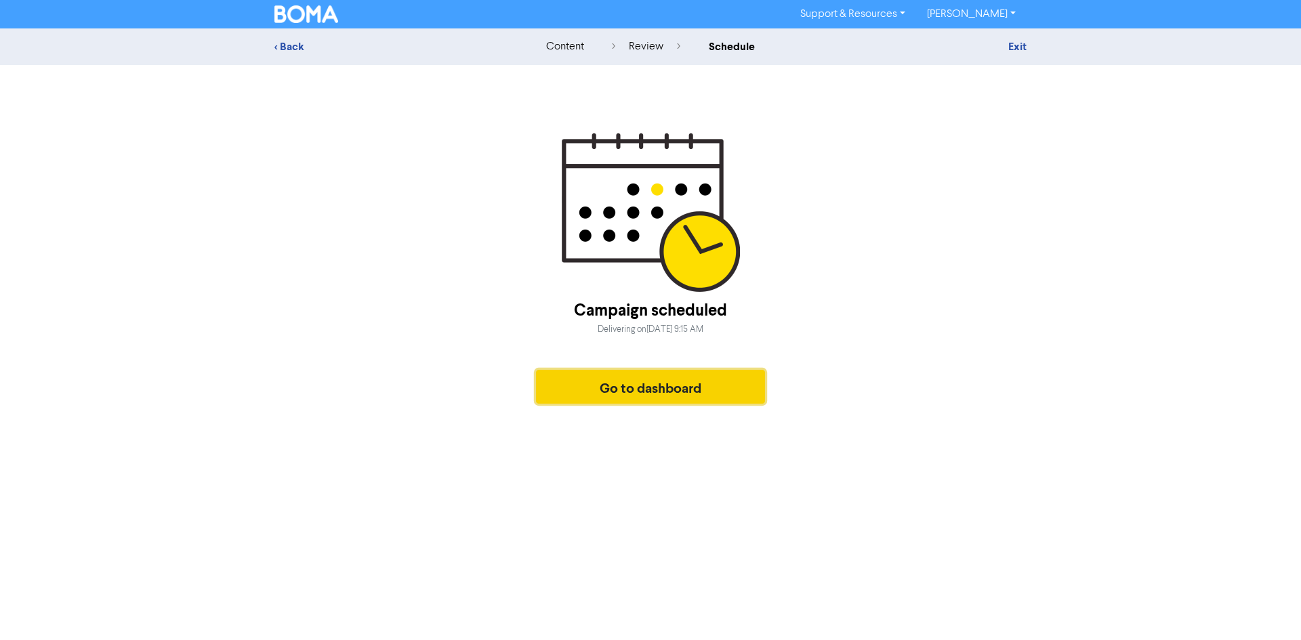
click at [676, 392] on button "Go to dashboard" at bounding box center [650, 387] width 229 height 34
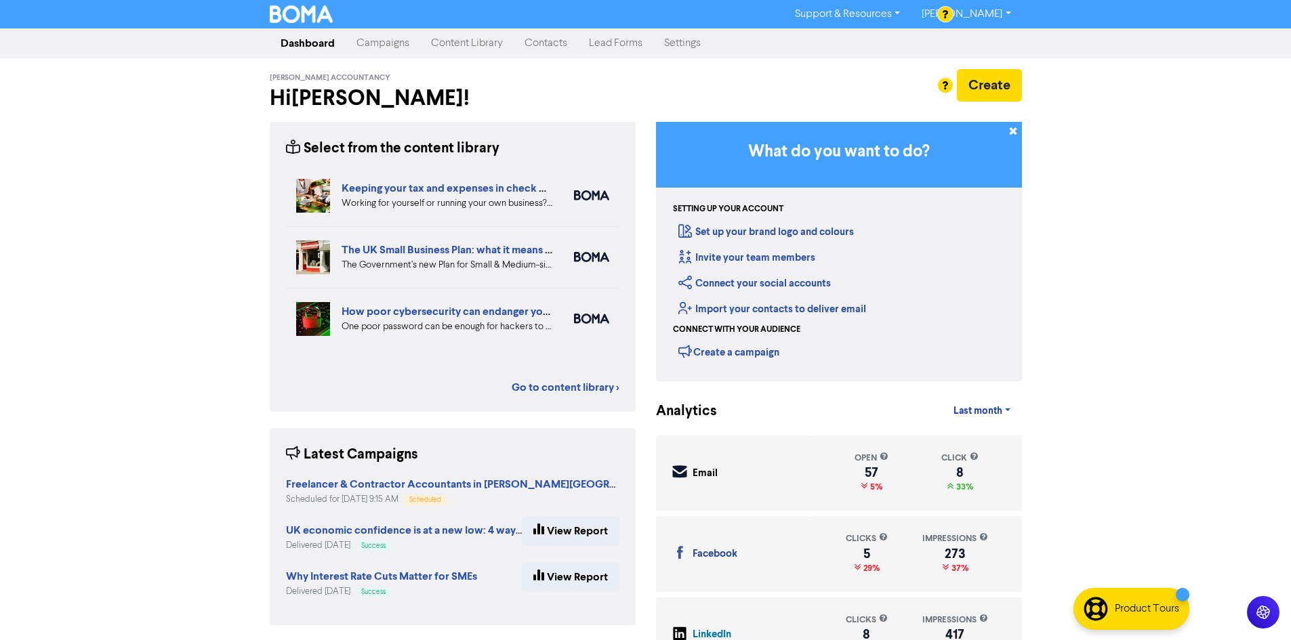
click at [482, 44] on link "Content Library" at bounding box center [467, 43] width 94 height 27
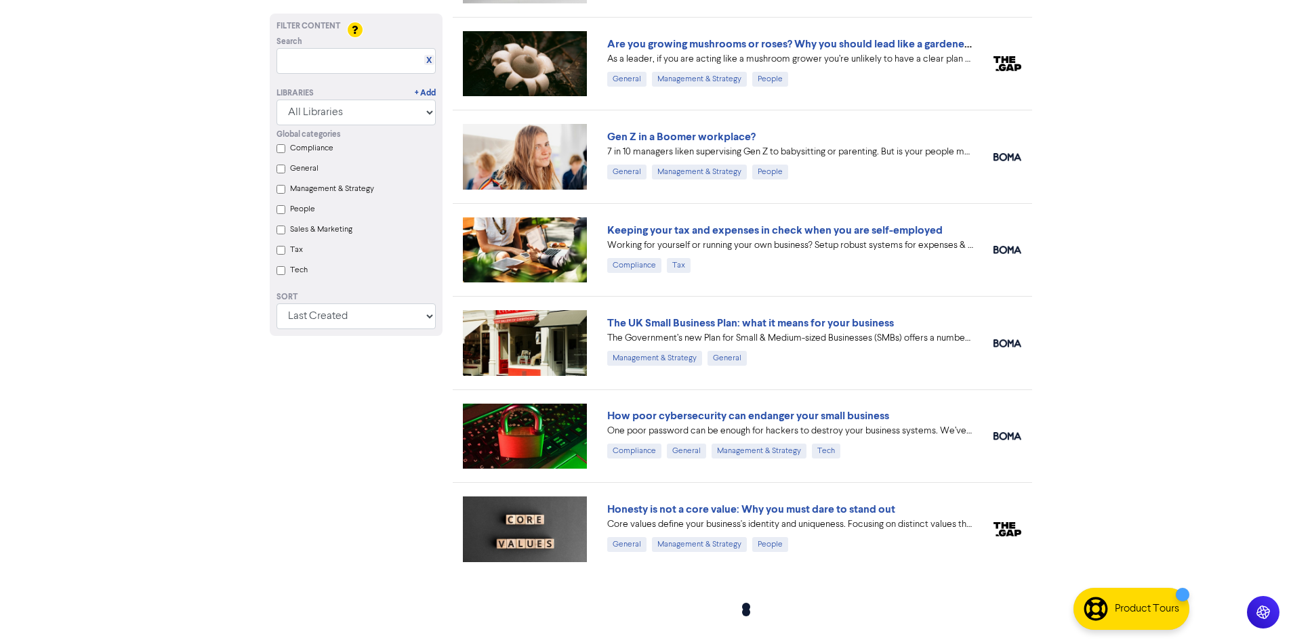
scroll to position [454, 0]
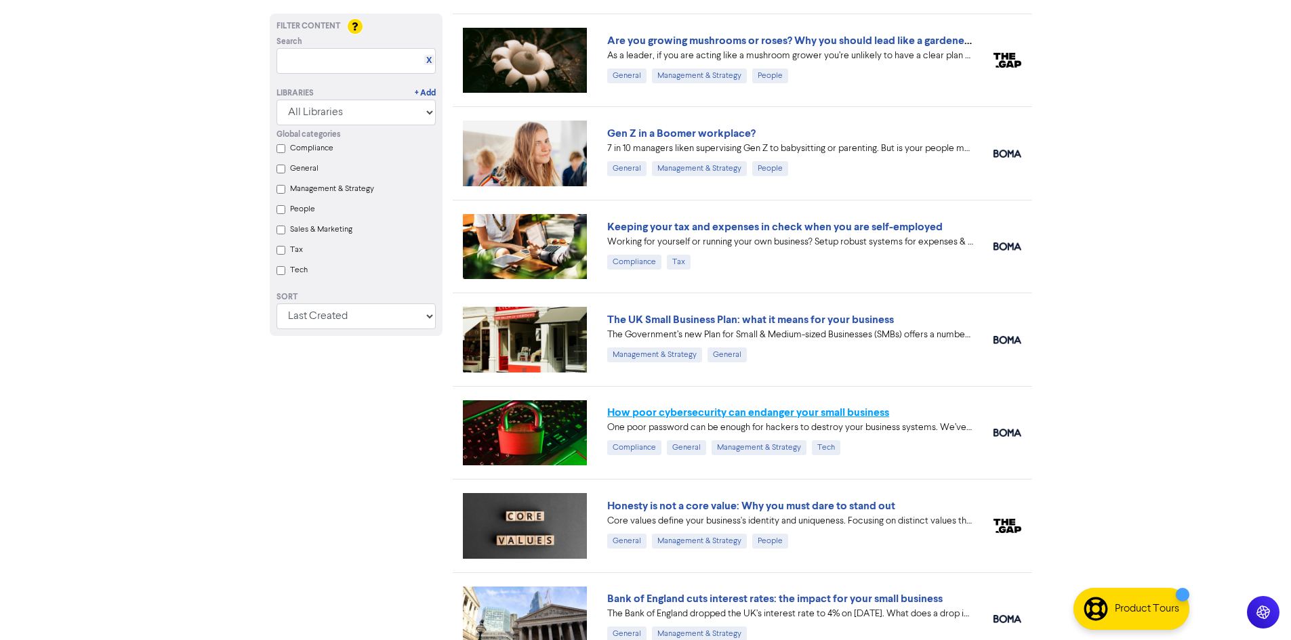
click at [815, 414] on link "How poor cybersecurity can endanger your small business" at bounding box center [748, 413] width 282 height 14
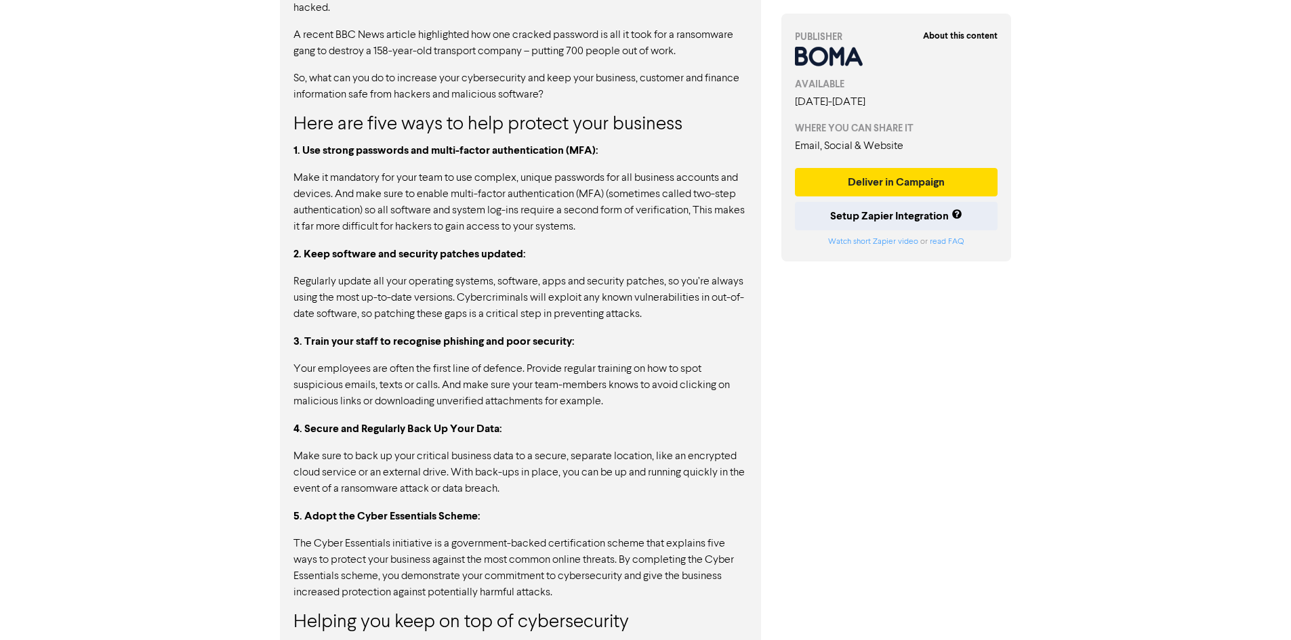
scroll to position [845, 0]
